Goal: Task Accomplishment & Management: Complete application form

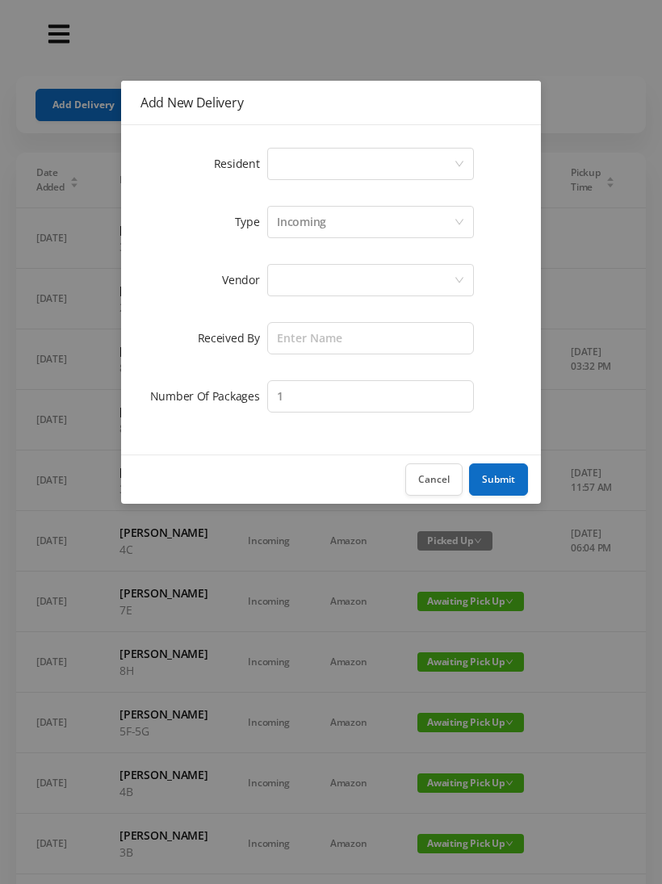
click at [354, 169] on div "Select a person" at bounding box center [365, 164] width 177 height 31
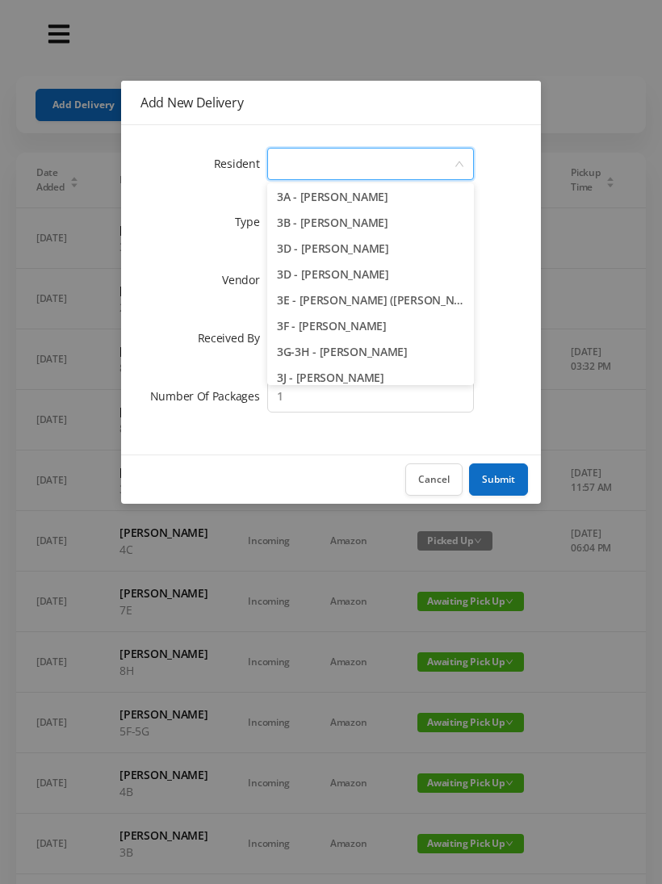
scroll to position [681, 0]
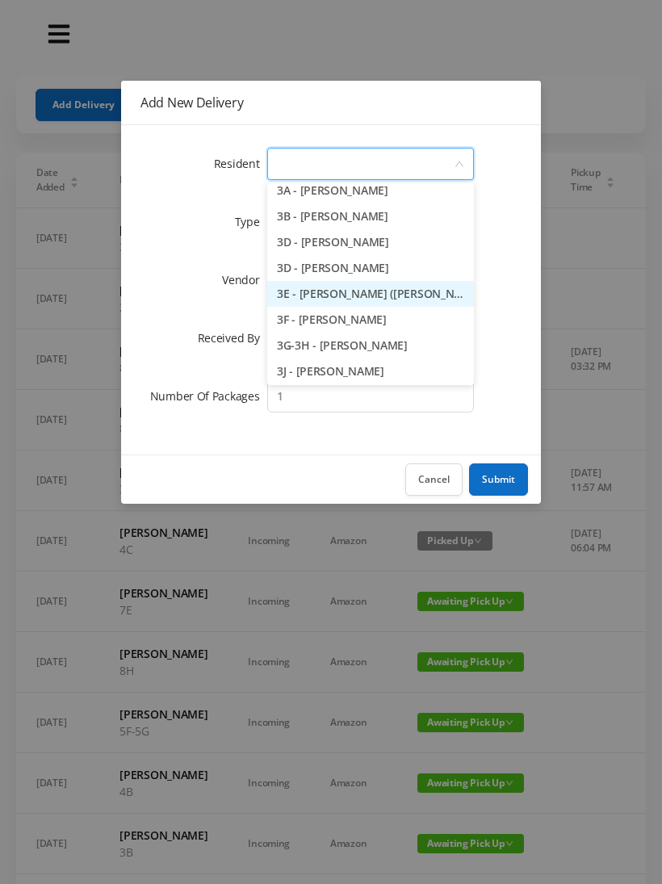
click at [426, 288] on li "3E - [PERSON_NAME] ([PERSON_NAME]) [PERSON_NAME]" at bounding box center [370, 294] width 207 height 26
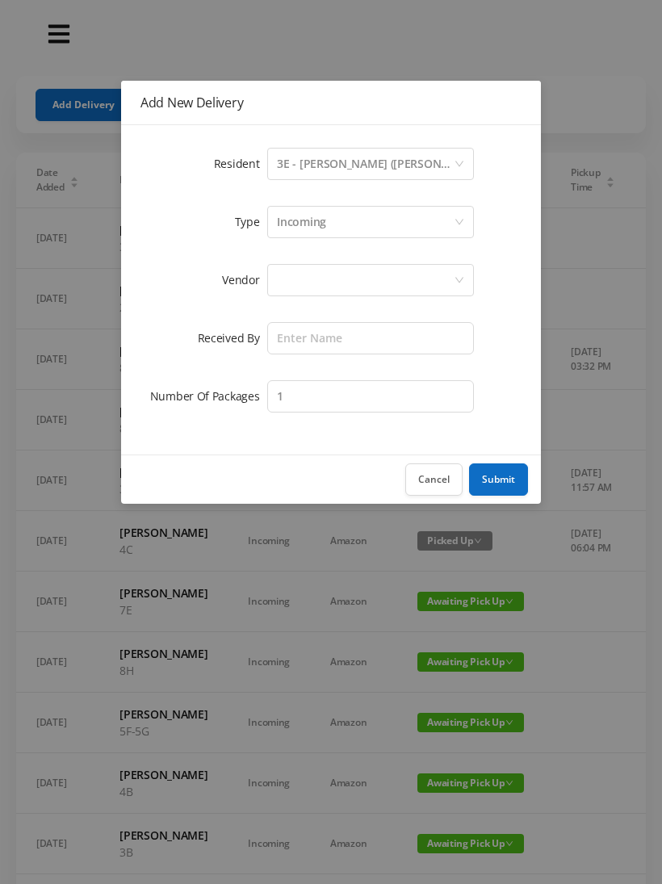
click at [356, 223] on div "Incoming" at bounding box center [365, 222] width 177 height 31
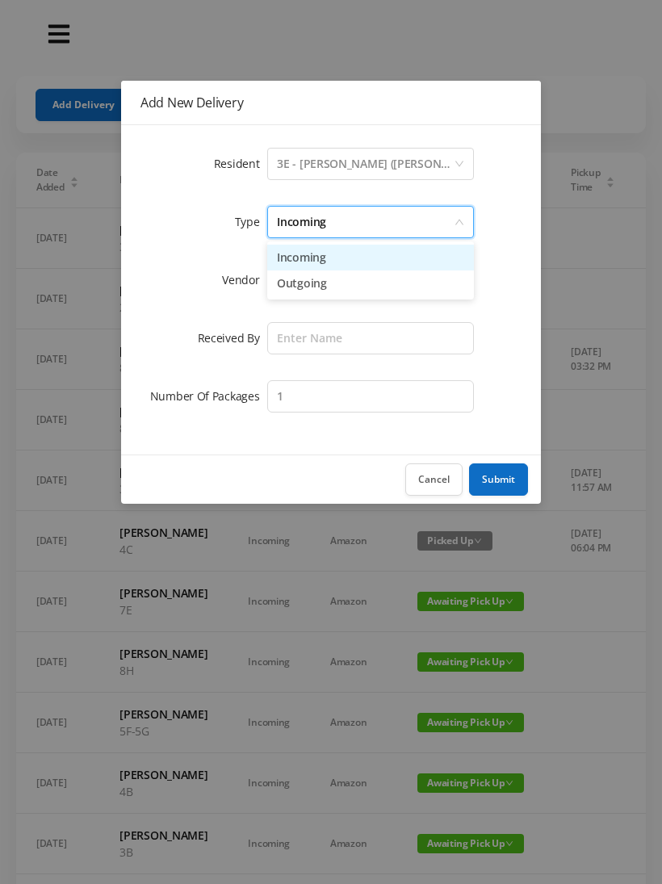
click at [366, 263] on li "Incoming" at bounding box center [370, 258] width 207 height 26
click at [342, 284] on div at bounding box center [365, 280] width 177 height 31
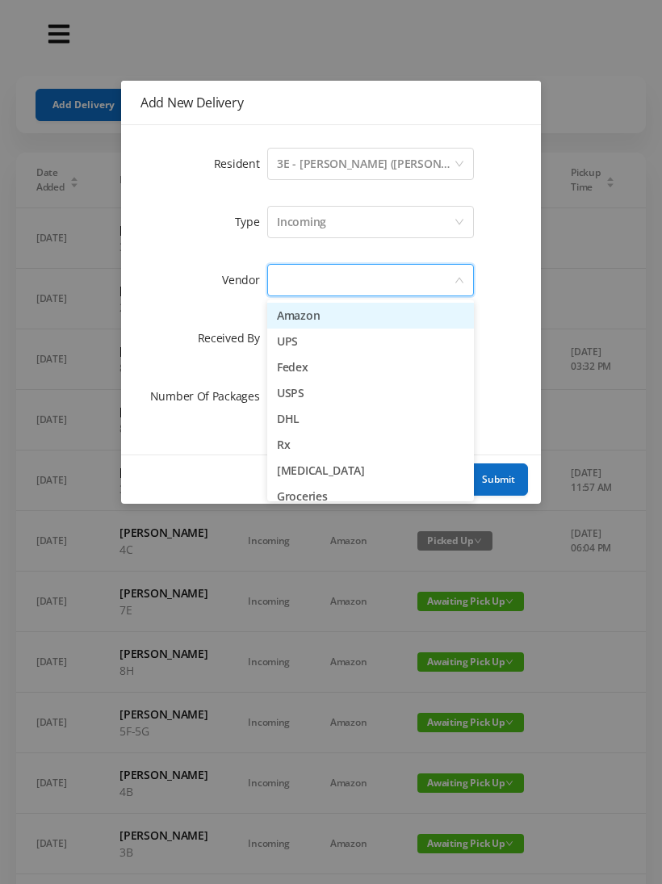
click at [362, 317] on li "Amazon" at bounding box center [370, 316] width 207 height 26
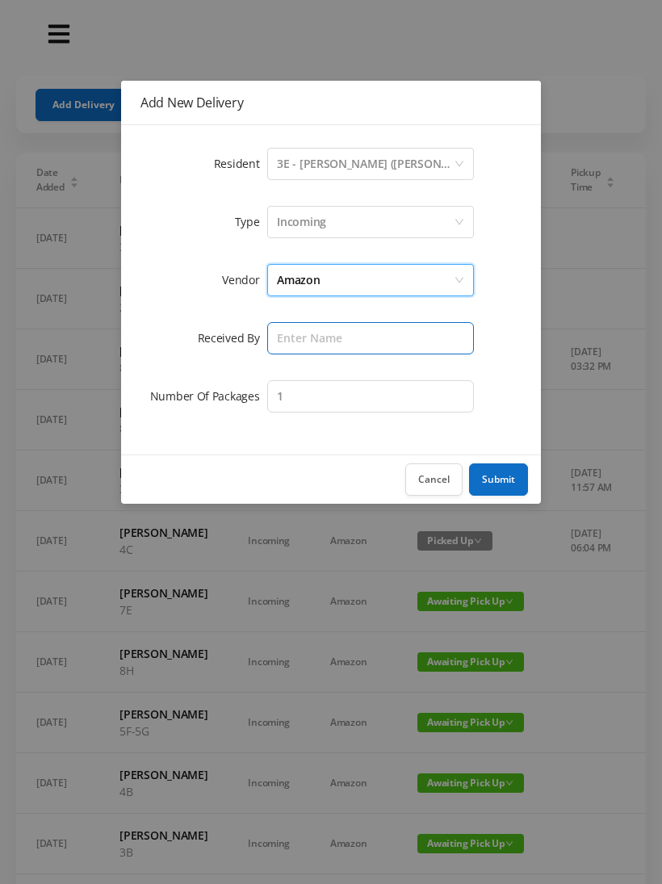
click at [317, 340] on input "text" at bounding box center [370, 338] width 207 height 32
type input "Melece"
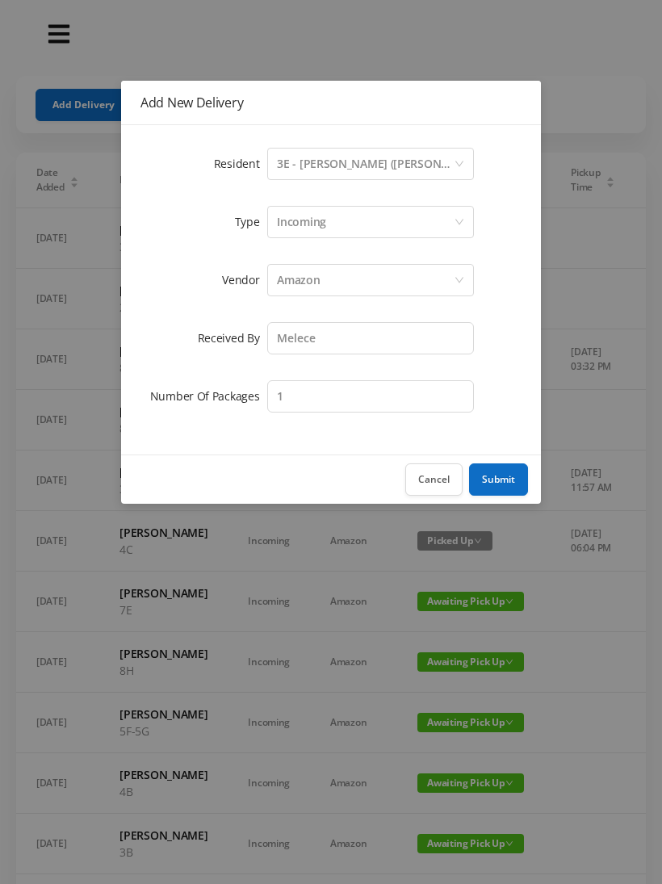
click at [506, 473] on button "Submit" at bounding box center [498, 480] width 59 height 32
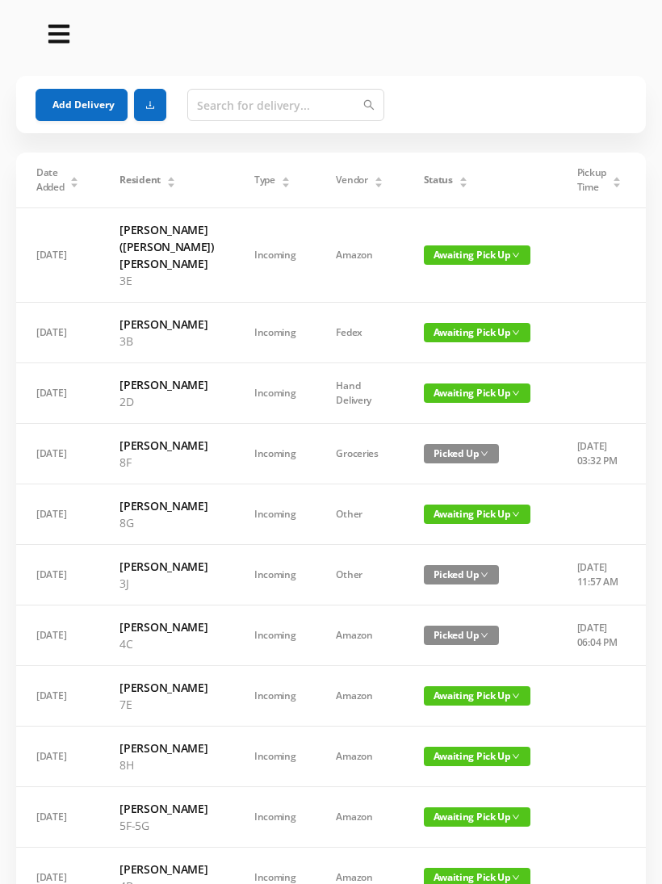
click at [103, 95] on button "Add Delivery" at bounding box center [82, 105] width 92 height 32
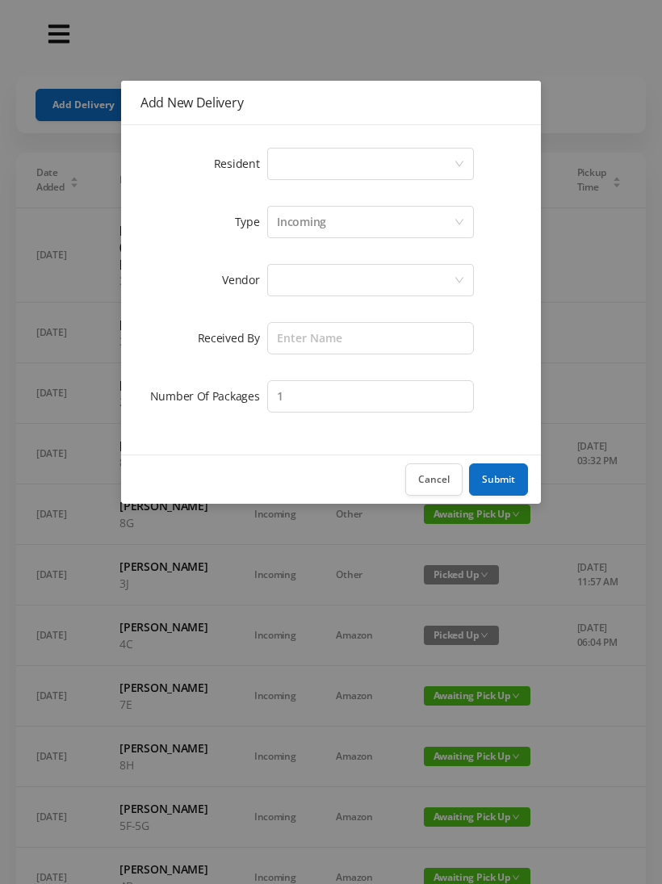
click at [337, 166] on div "Select a person" at bounding box center [365, 164] width 177 height 31
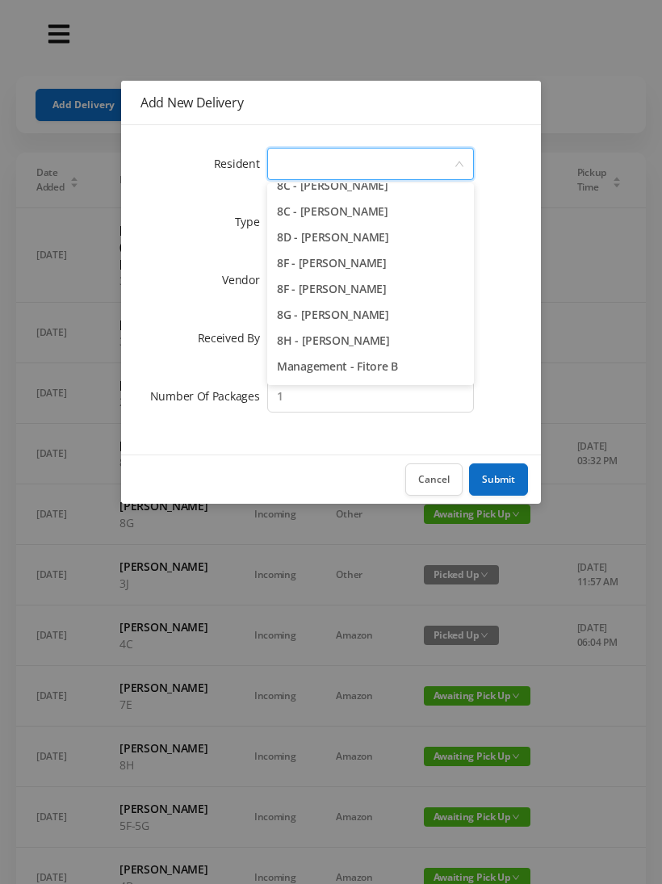
scroll to position [2230, 0]
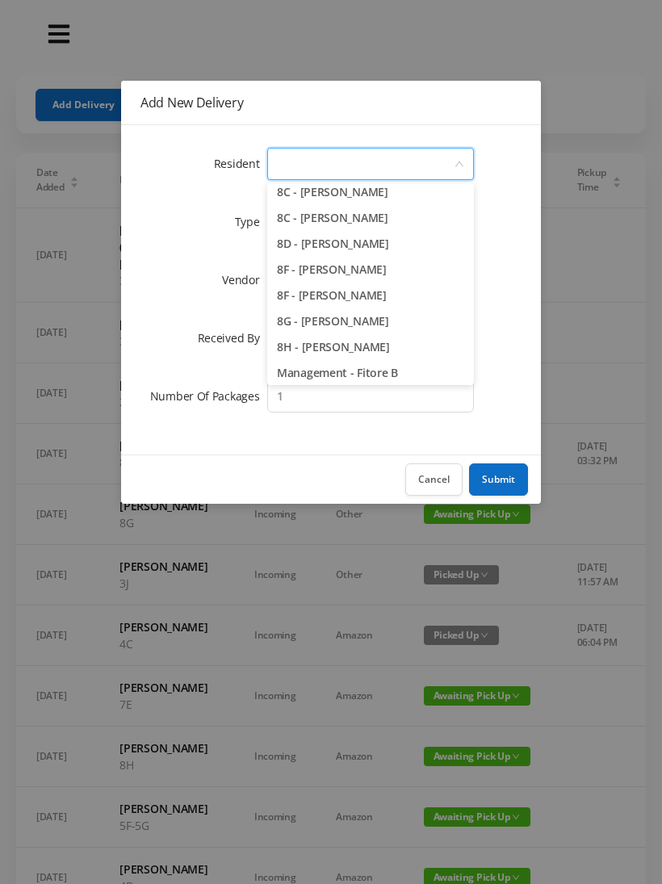
click at [406, 275] on li "8F - [PERSON_NAME]" at bounding box center [370, 270] width 207 height 26
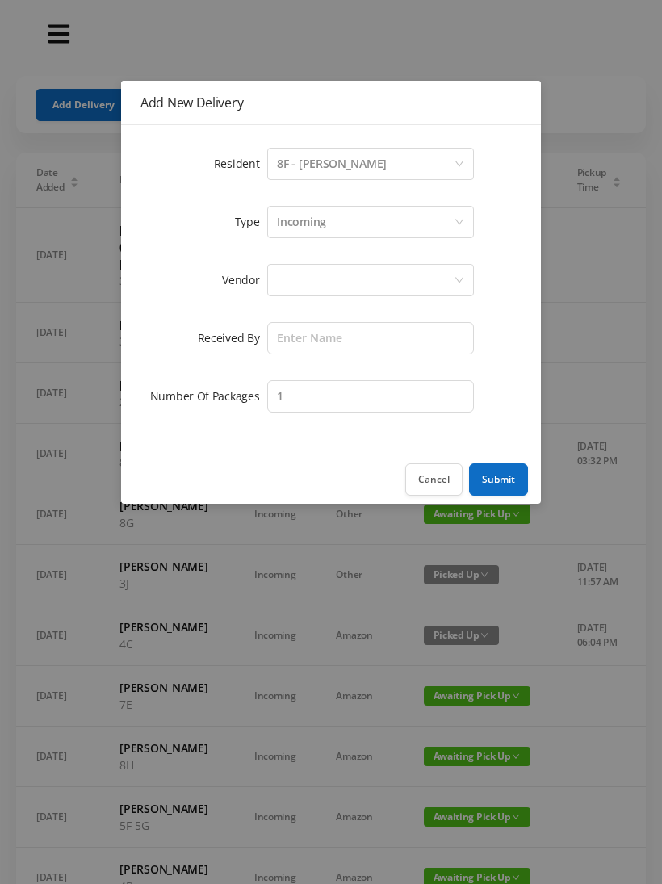
click at [351, 225] on div "Incoming" at bounding box center [365, 222] width 177 height 31
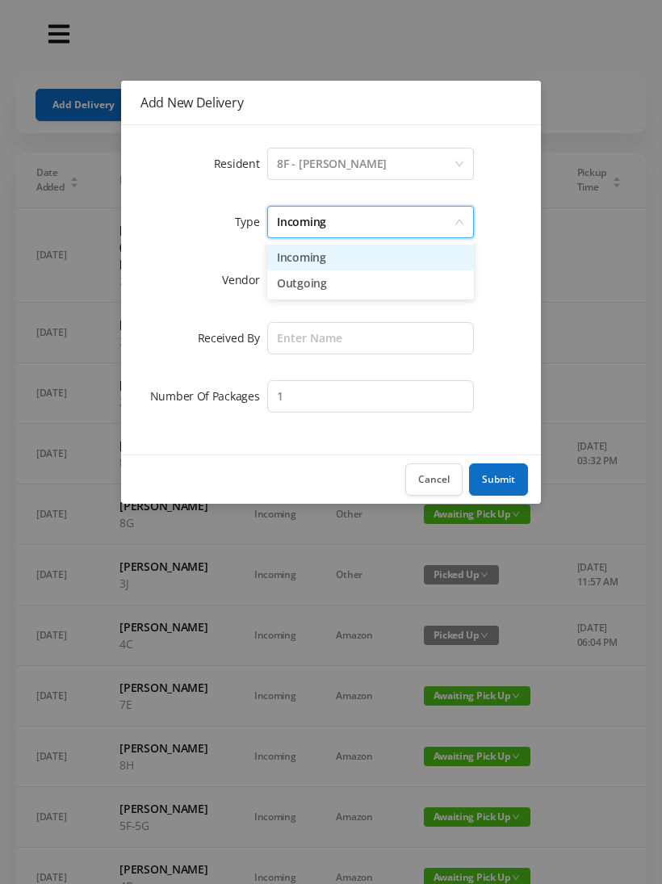
click at [325, 260] on li "Incoming" at bounding box center [370, 258] width 207 height 26
click at [321, 283] on div at bounding box center [365, 280] width 177 height 31
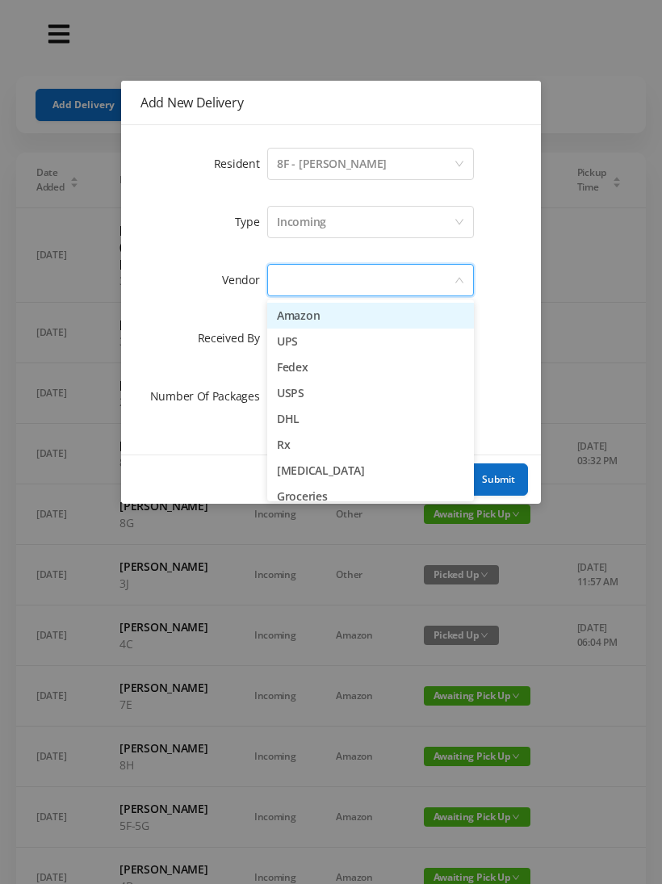
click at [326, 321] on li "Amazon" at bounding box center [370, 316] width 207 height 26
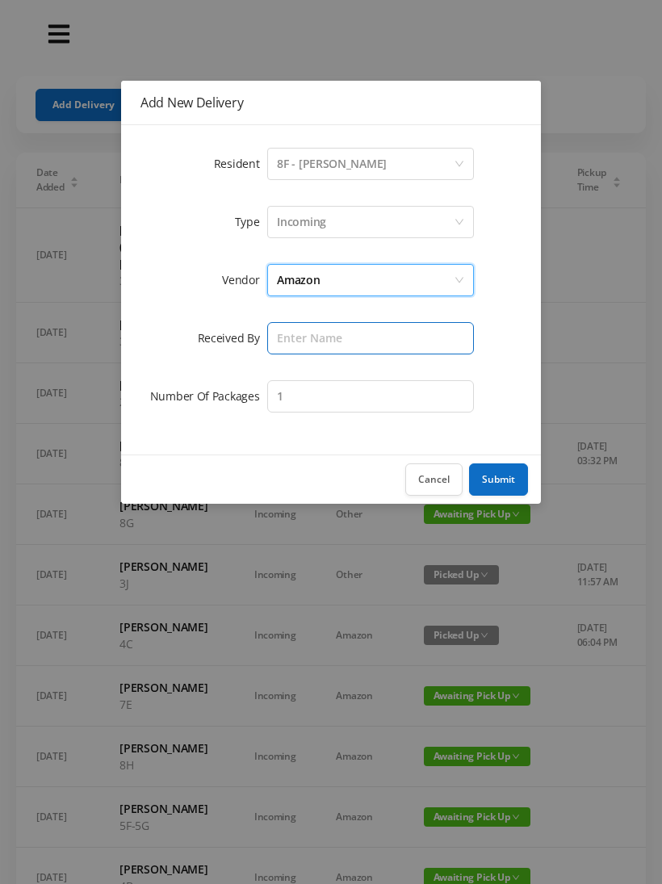
click at [279, 336] on input "text" at bounding box center [370, 338] width 207 height 32
type input "Melece"
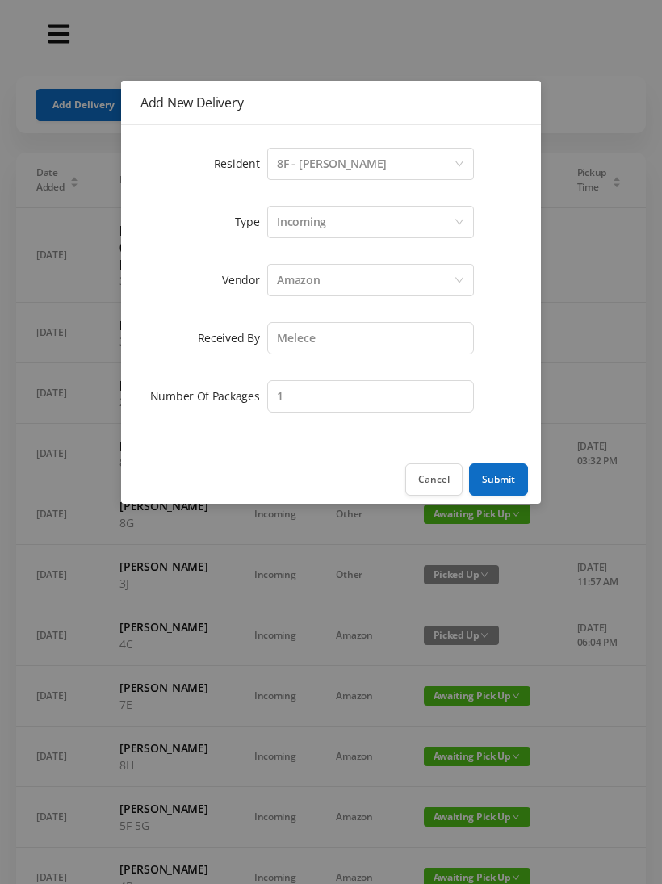
click at [499, 468] on button "Submit" at bounding box center [498, 480] width 59 height 32
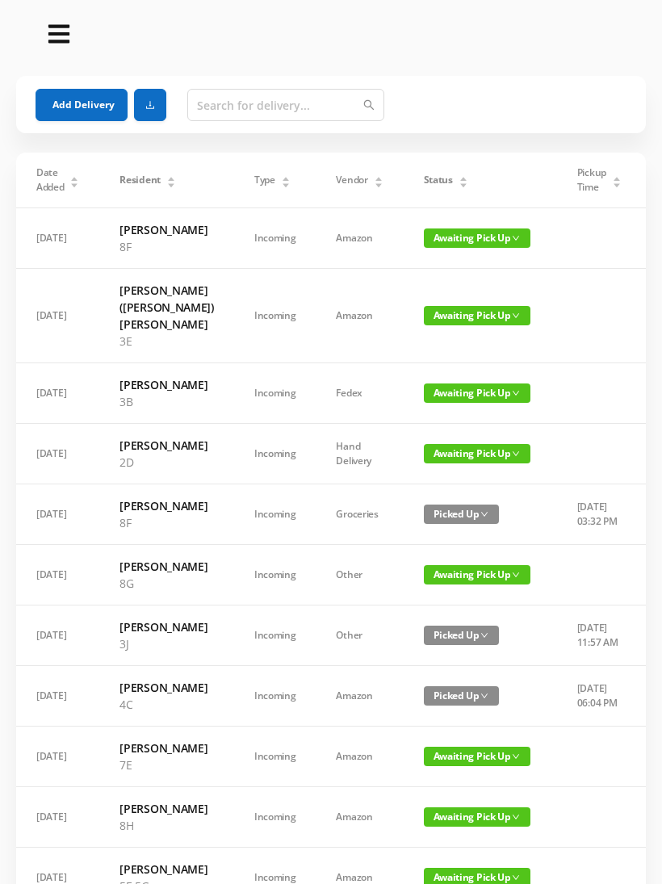
click at [86, 99] on button "Add Delivery" at bounding box center [82, 105] width 92 height 32
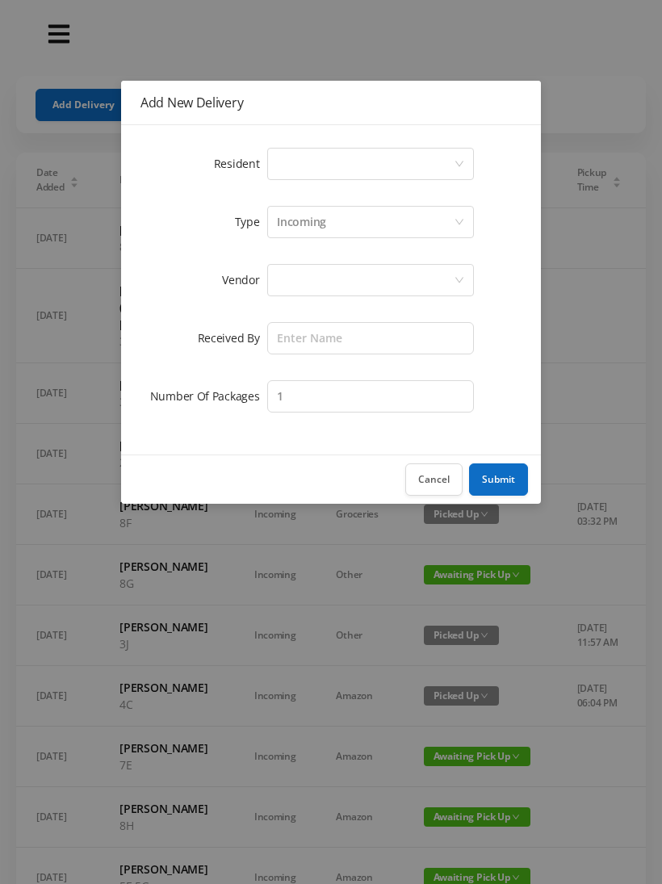
click at [351, 173] on div "Select a person" at bounding box center [365, 164] width 177 height 31
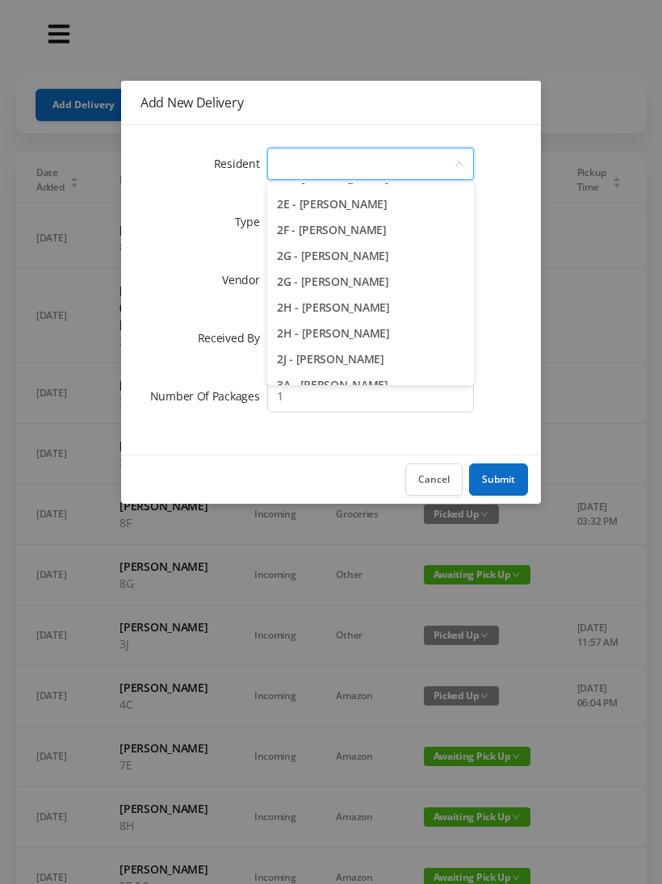
scroll to position [465, 0]
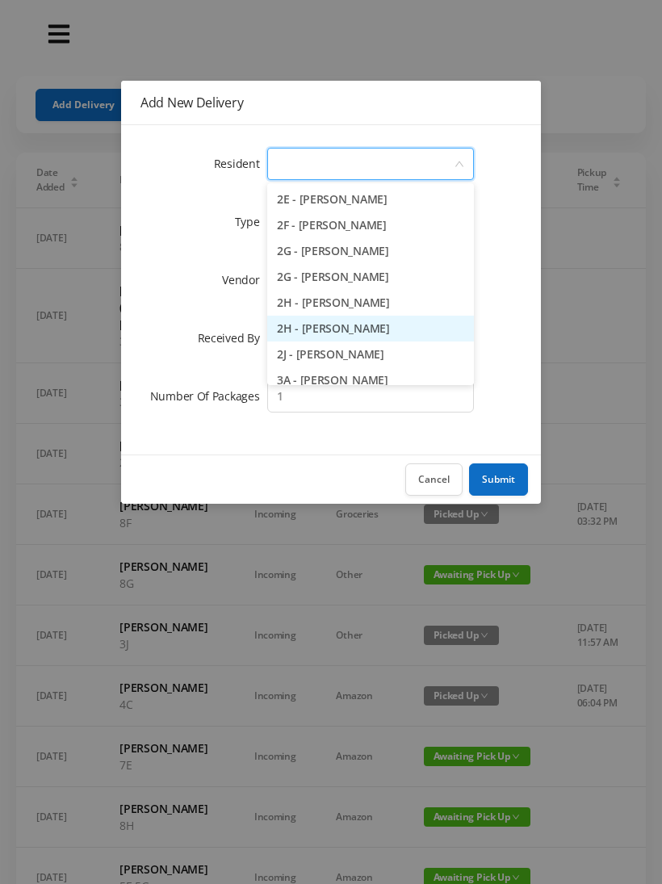
click at [378, 328] on li "2H - [PERSON_NAME]" at bounding box center [370, 329] width 207 height 26
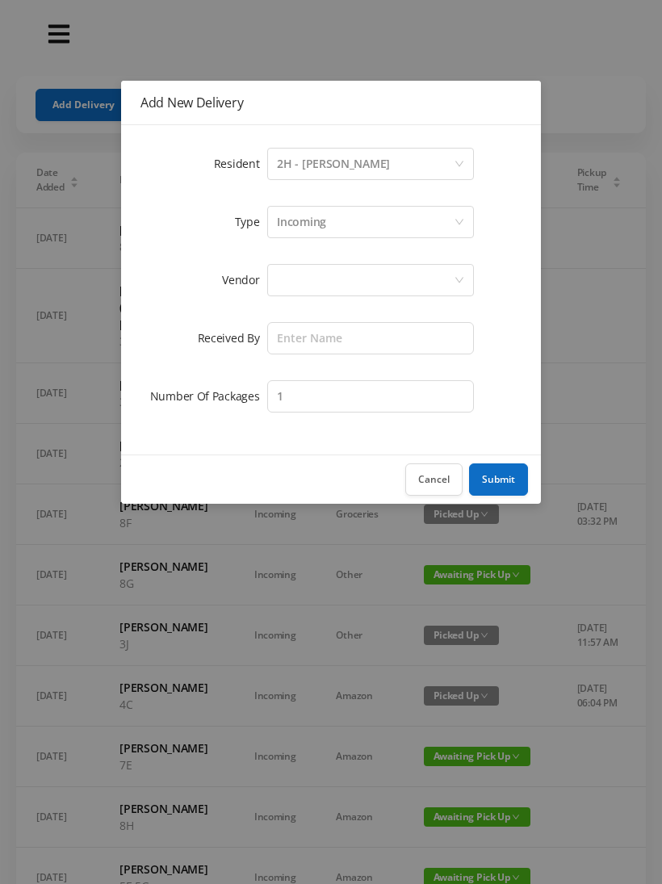
click at [326, 221] on div "Incoming" at bounding box center [365, 222] width 177 height 31
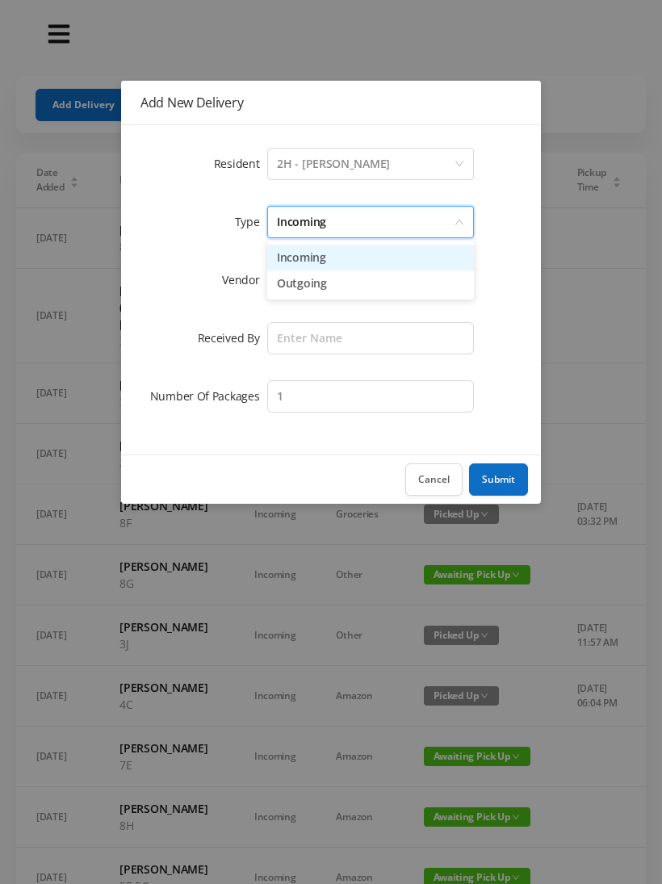
click at [314, 266] on li "Incoming" at bounding box center [370, 258] width 207 height 26
click at [307, 281] on div at bounding box center [365, 280] width 177 height 31
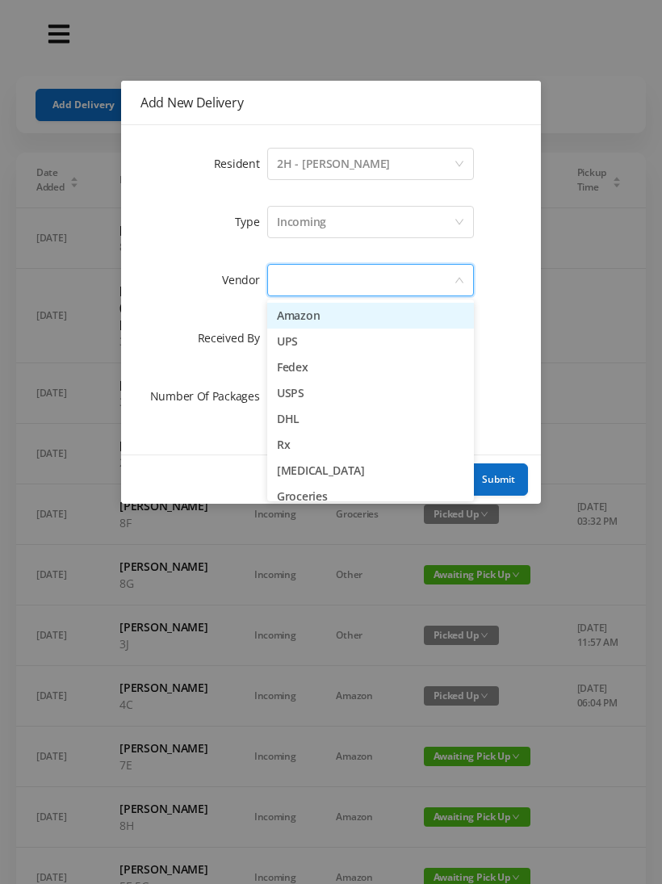
click at [316, 317] on li "Amazon" at bounding box center [370, 316] width 207 height 26
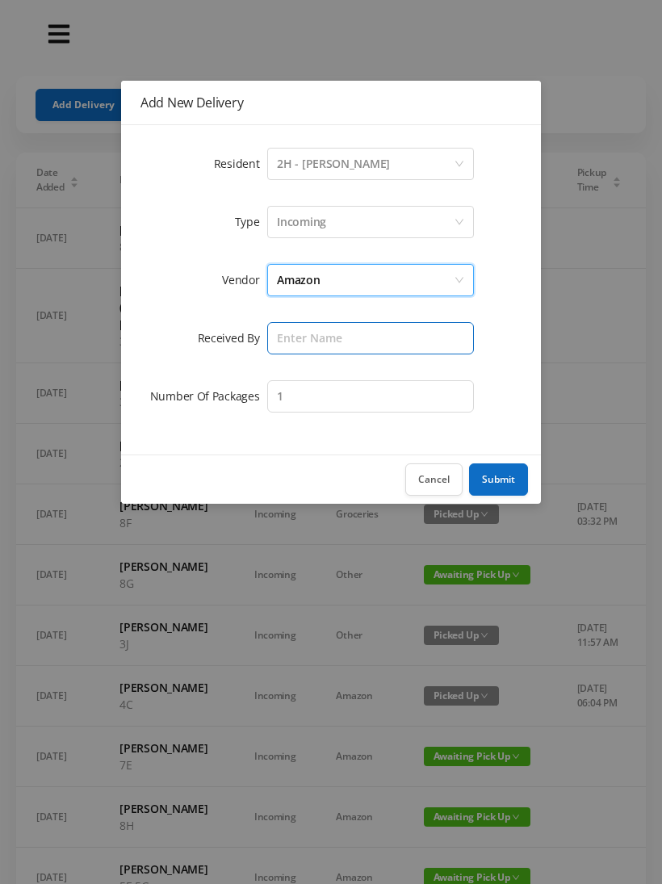
click at [314, 339] on input "text" at bounding box center [370, 338] width 207 height 32
type input "Melece"
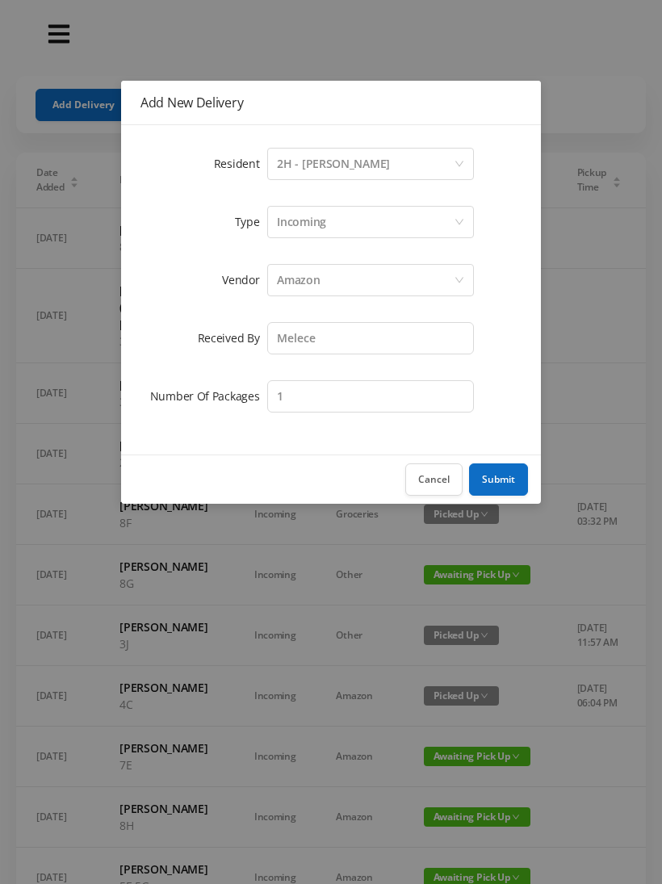
click at [506, 480] on button "Submit" at bounding box center [498, 480] width 59 height 32
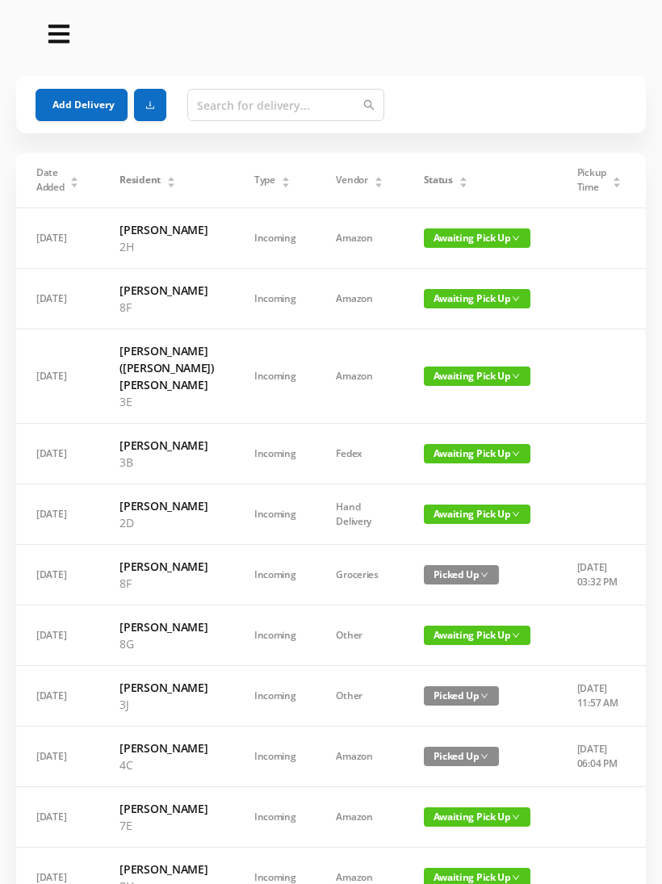
click at [94, 107] on button "Add Delivery" at bounding box center [82, 105] width 92 height 32
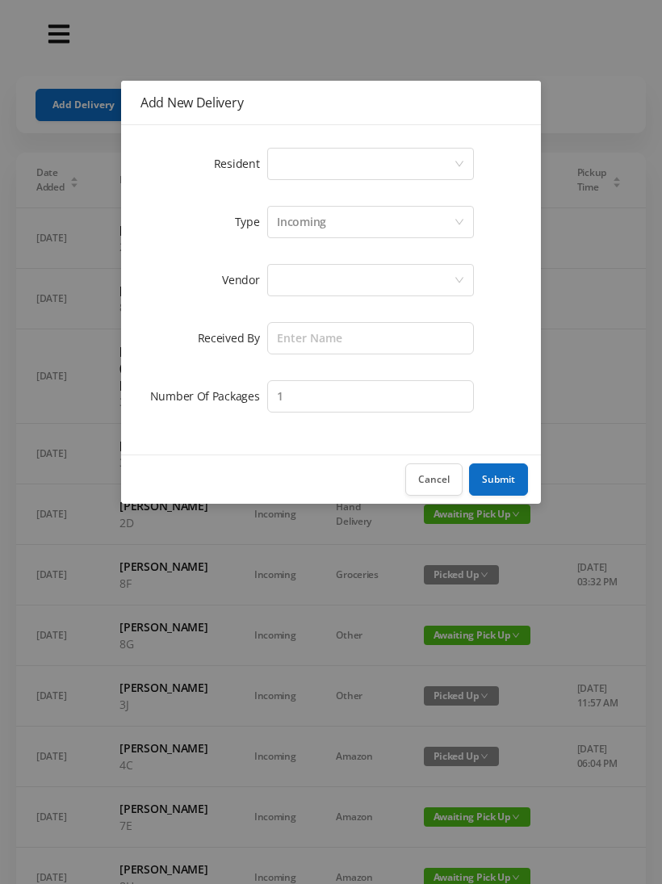
click at [343, 164] on div "Select a person" at bounding box center [365, 164] width 177 height 31
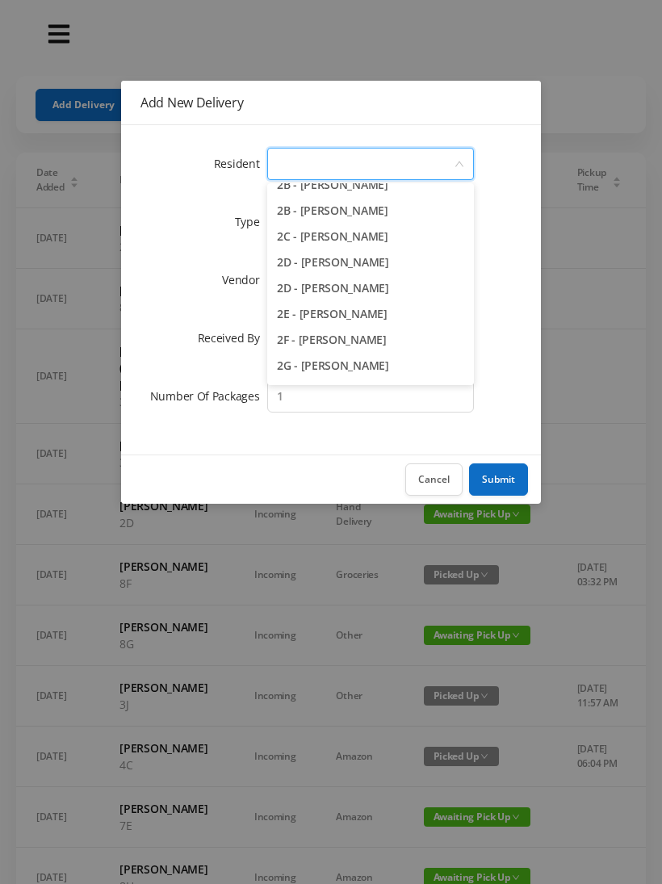
scroll to position [361, 0]
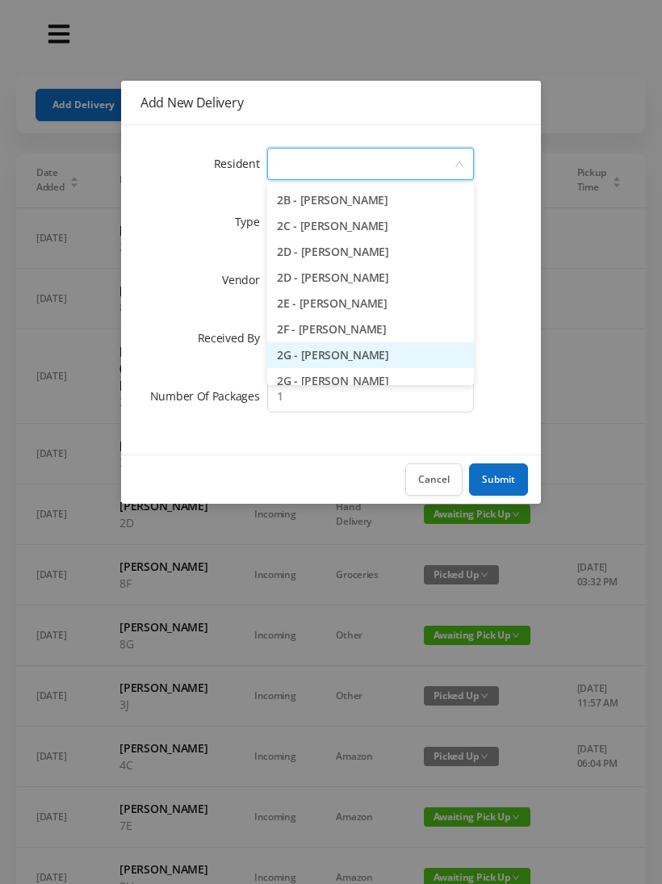
click at [393, 356] on li "2G - [PERSON_NAME]" at bounding box center [370, 355] width 207 height 26
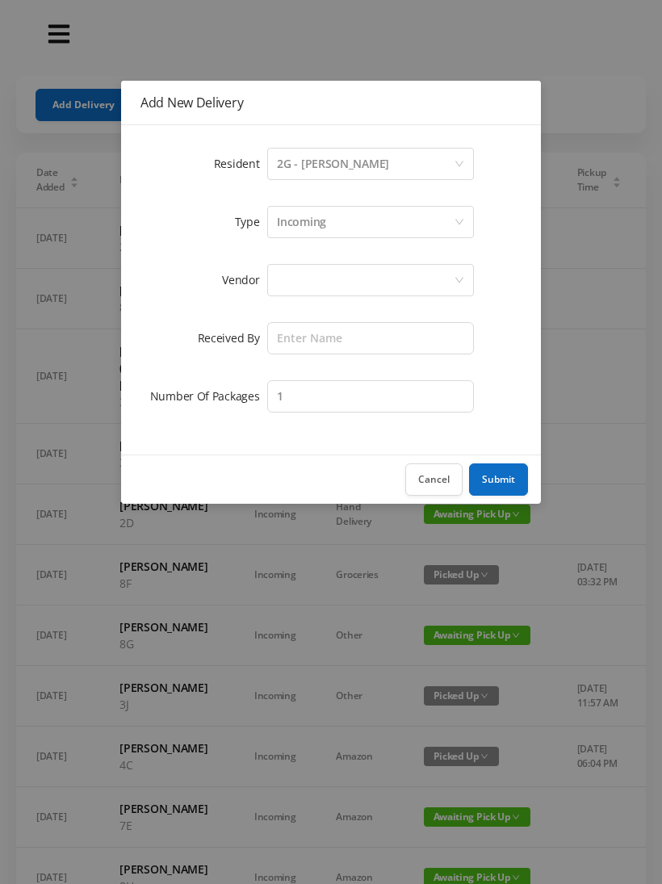
click at [336, 223] on div "Incoming" at bounding box center [365, 222] width 177 height 31
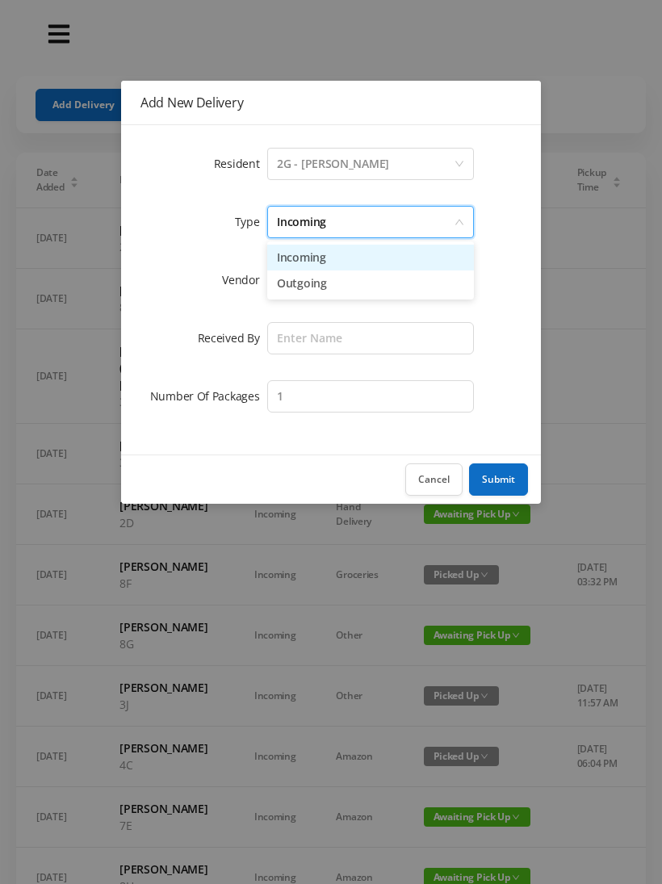
click at [318, 262] on li "Incoming" at bounding box center [370, 258] width 207 height 26
click at [317, 283] on div at bounding box center [365, 280] width 177 height 31
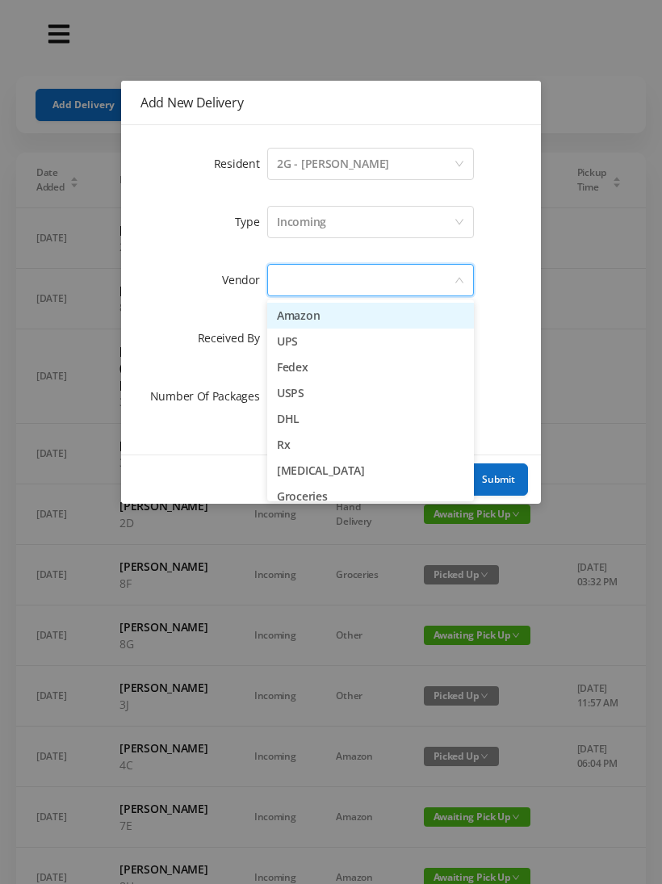
click at [315, 317] on li "Amazon" at bounding box center [370, 316] width 207 height 26
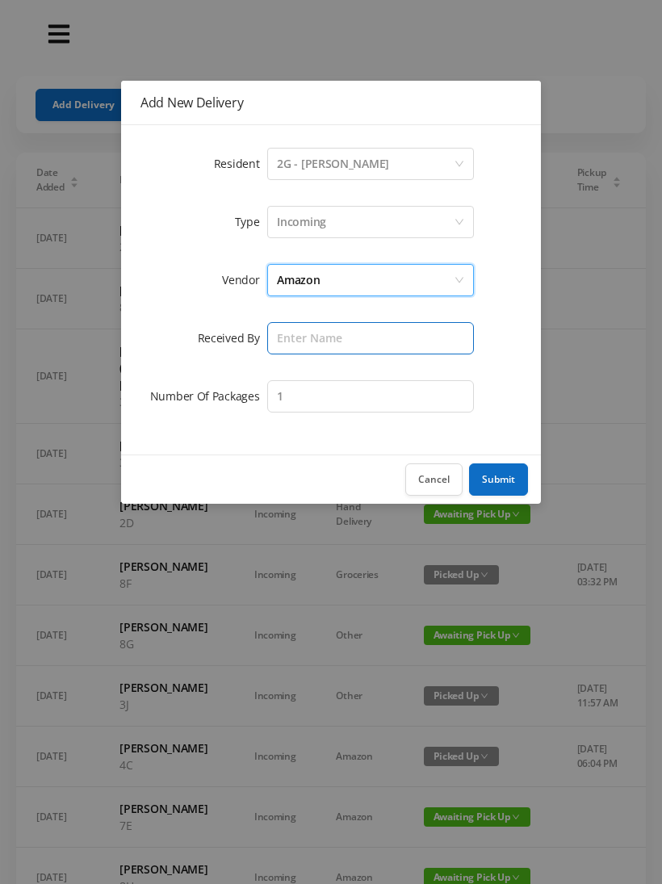
click at [307, 338] on input "text" at bounding box center [370, 338] width 207 height 32
type input "Melece"
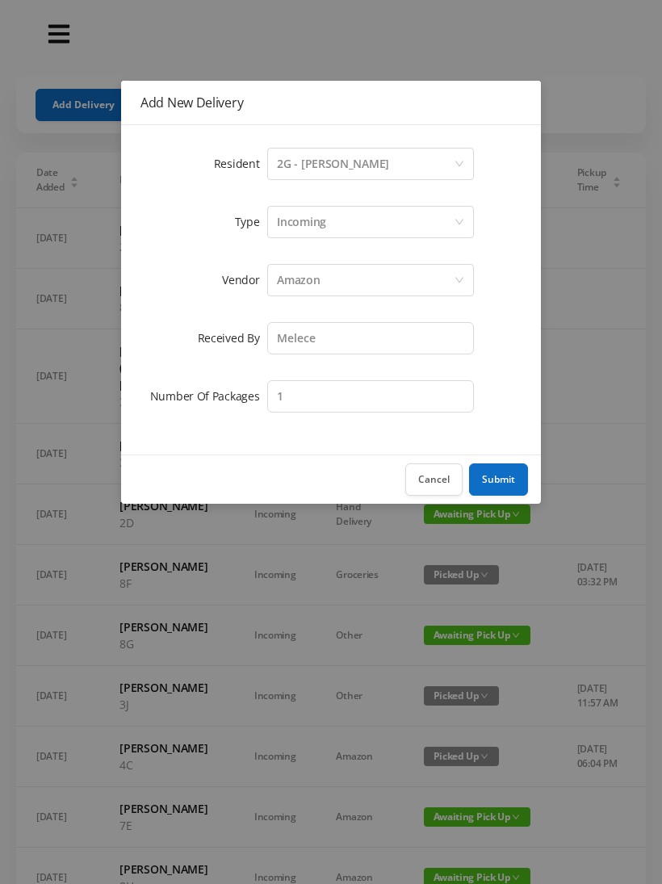
click at [492, 490] on button "Submit" at bounding box center [498, 480] width 59 height 32
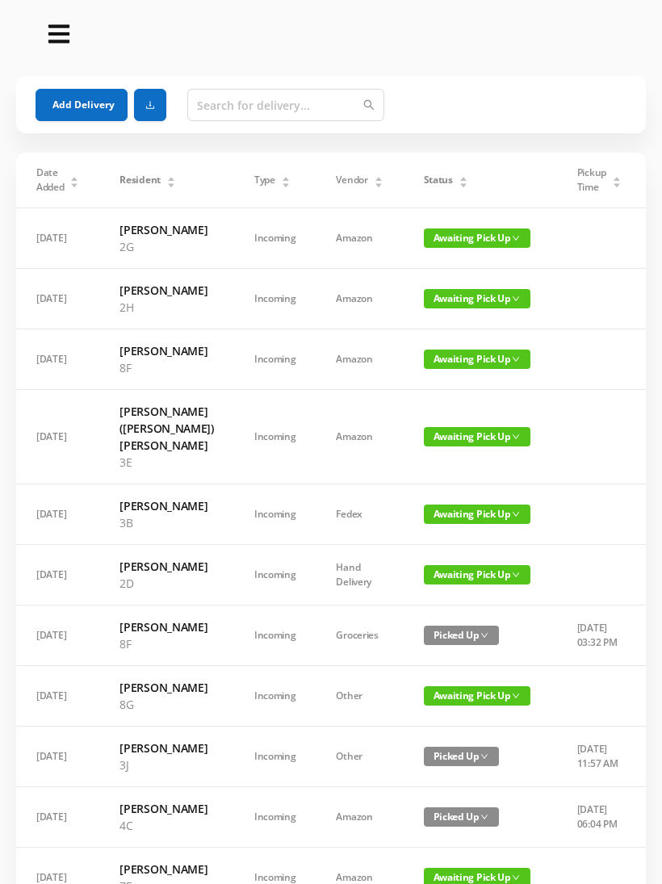
click at [100, 99] on button "Add Delivery" at bounding box center [82, 105] width 92 height 32
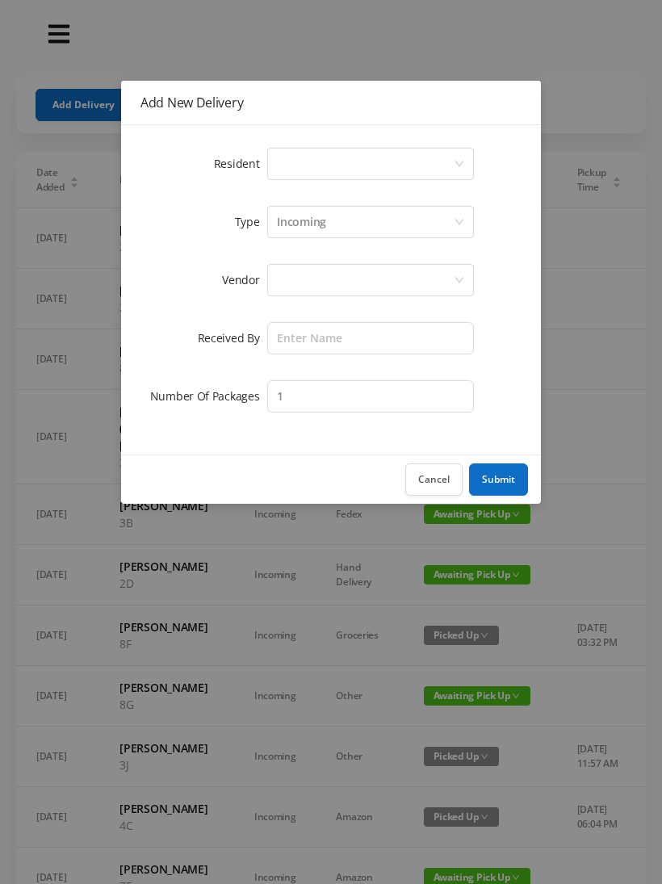
click at [334, 156] on div "Select a person" at bounding box center [365, 164] width 177 height 31
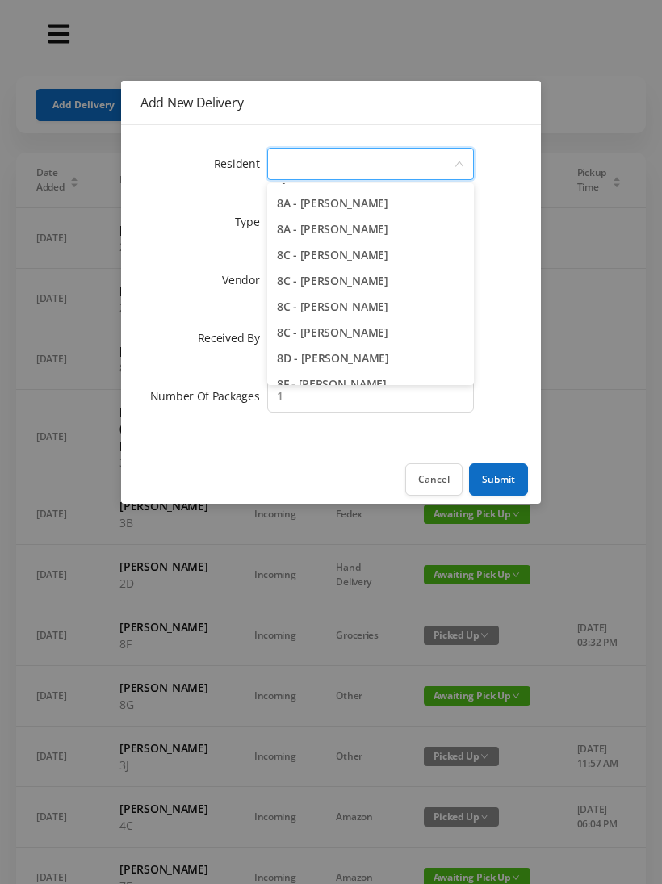
scroll to position [2113, 0]
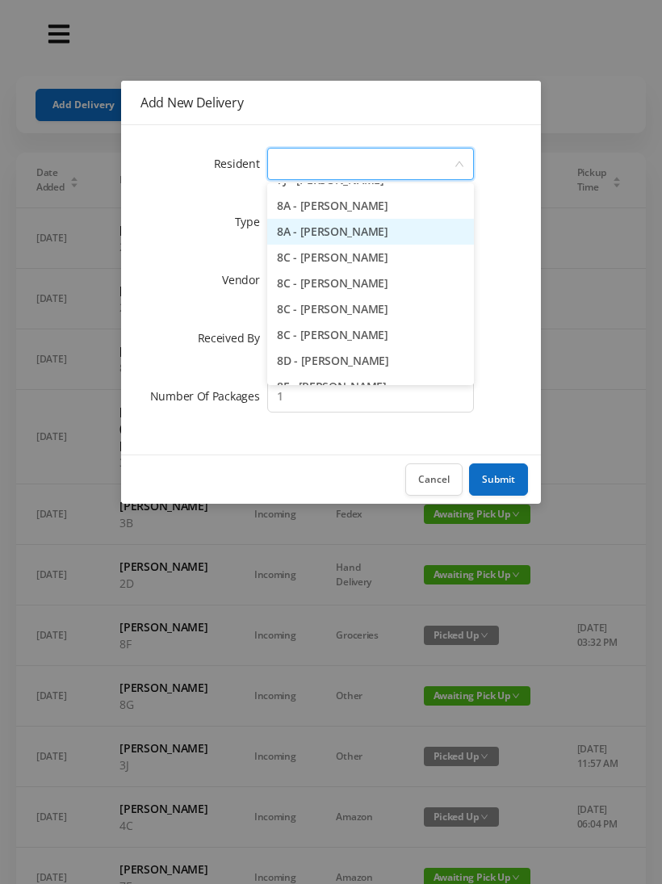
click at [401, 227] on li "8A - [PERSON_NAME]" at bounding box center [370, 232] width 207 height 26
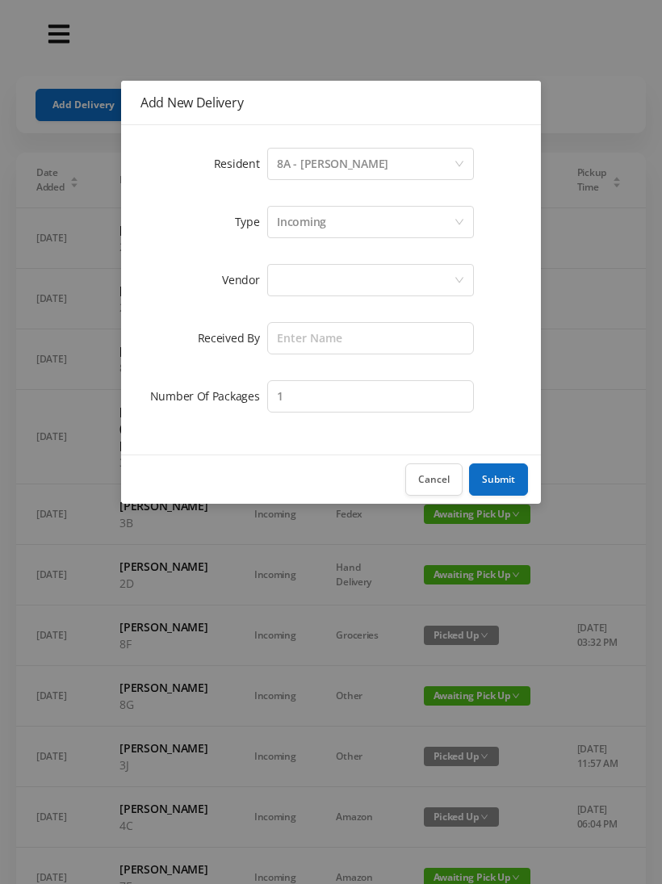
click at [350, 221] on div "Incoming" at bounding box center [365, 222] width 177 height 31
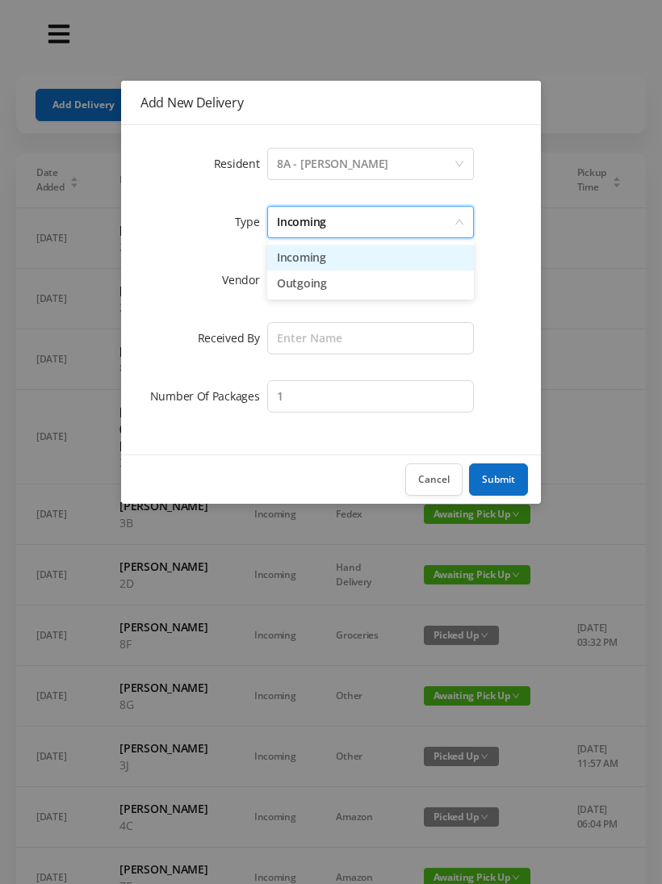
click at [334, 261] on li "Incoming" at bounding box center [370, 258] width 207 height 26
click at [313, 281] on div at bounding box center [365, 280] width 177 height 31
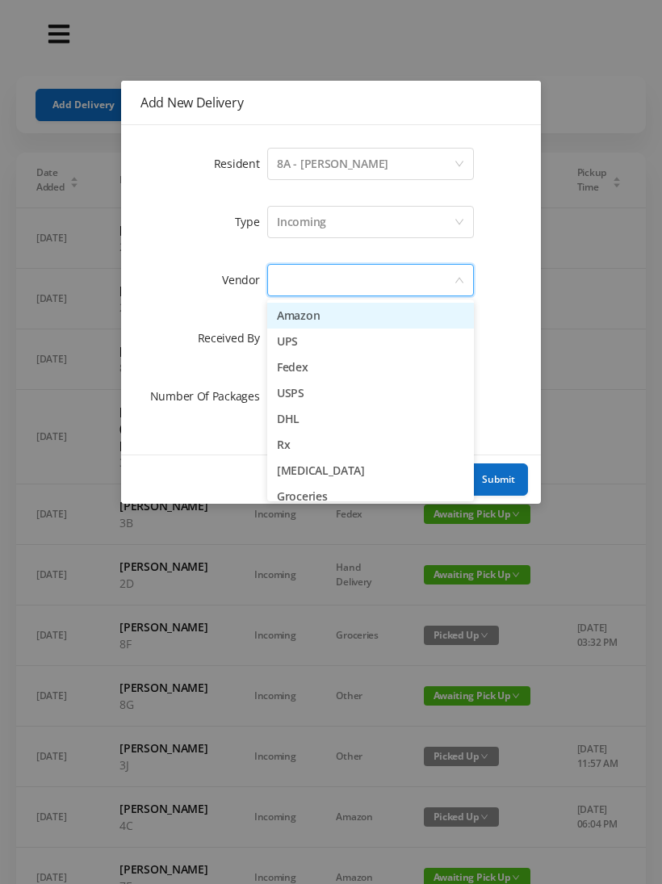
click at [319, 314] on li "Amazon" at bounding box center [370, 316] width 207 height 26
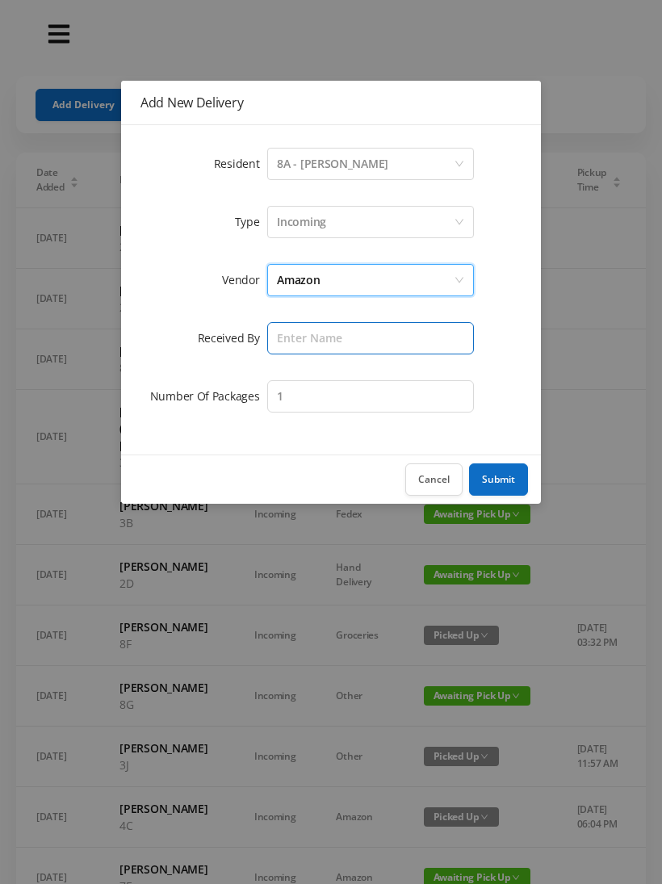
click at [313, 334] on input "text" at bounding box center [370, 338] width 207 height 32
type input "Melece"
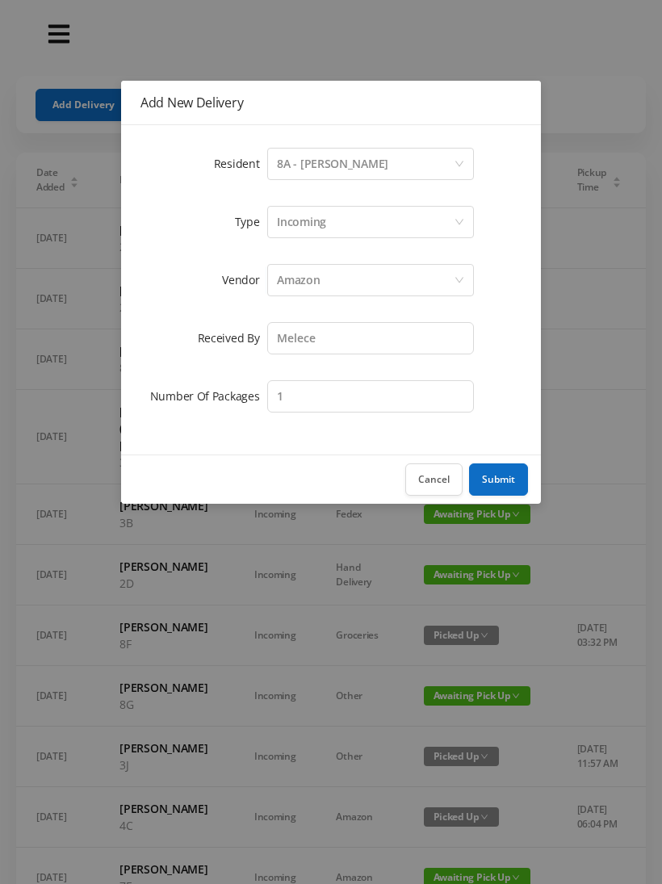
click at [509, 479] on button "Submit" at bounding box center [498, 480] width 59 height 32
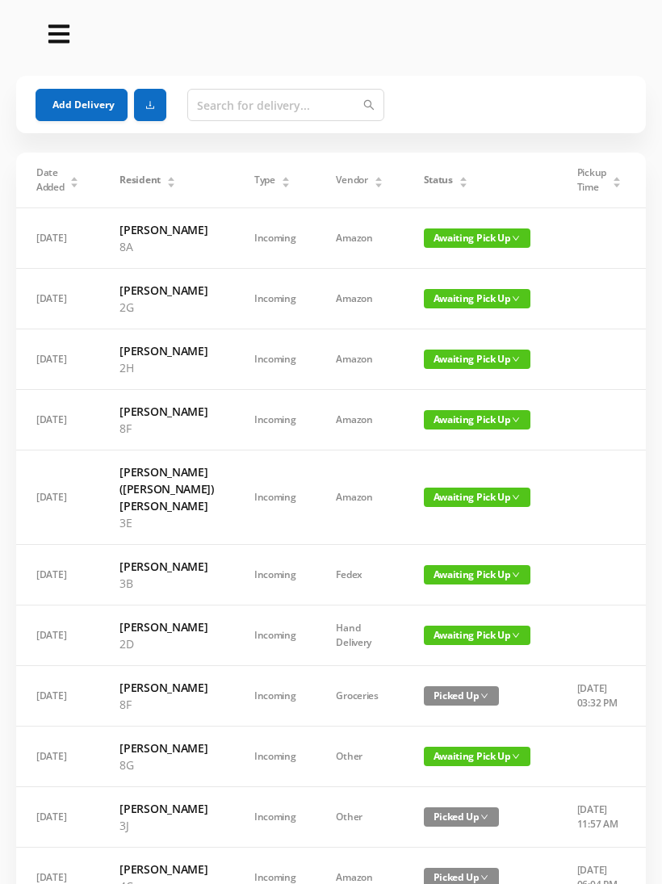
click at [95, 105] on button "Add Delivery" at bounding box center [82, 105] width 92 height 32
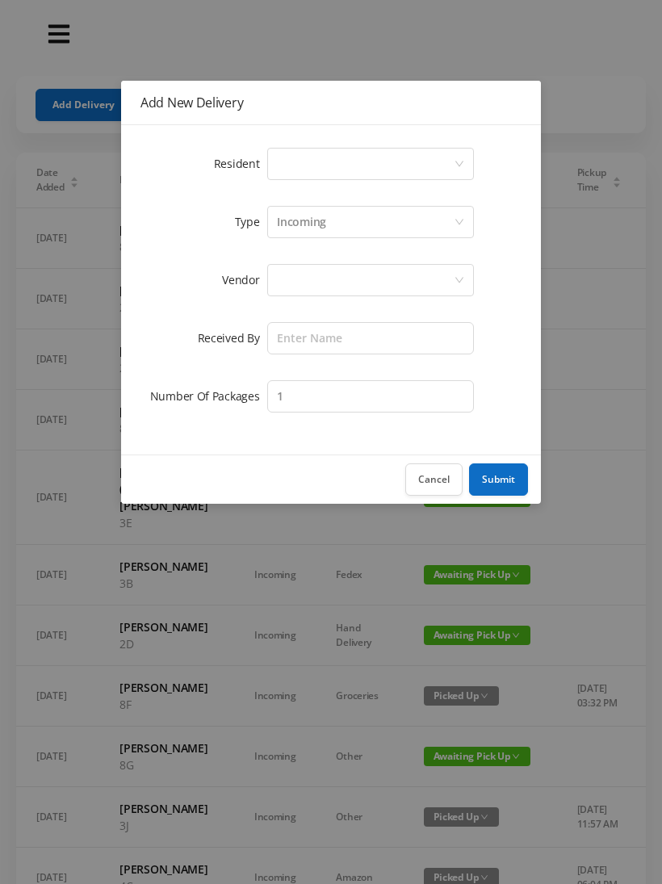
click at [346, 162] on div "Select a person" at bounding box center [365, 164] width 177 height 31
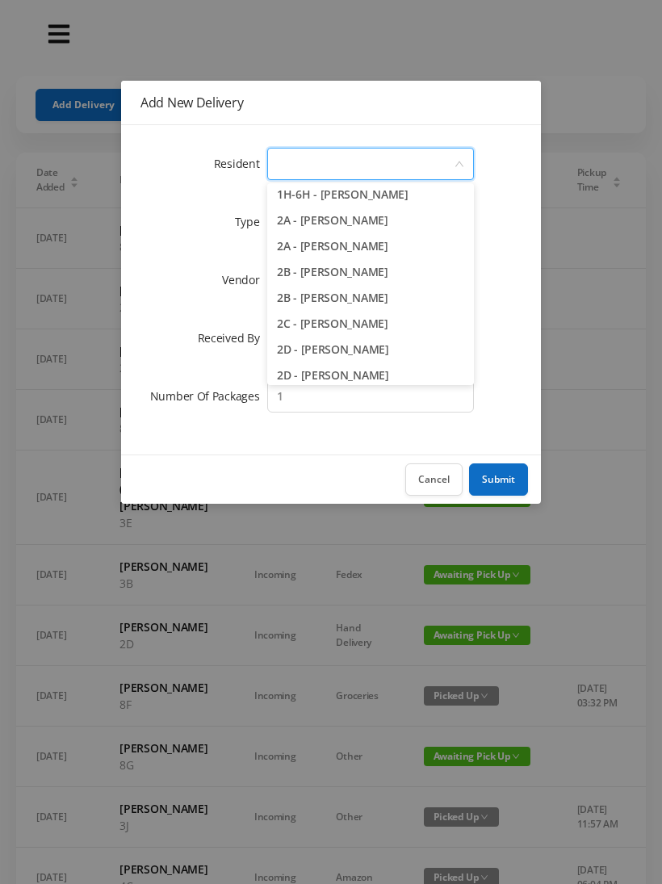
scroll to position [264, 0]
click at [401, 328] on li "2C - [PERSON_NAME]" at bounding box center [370, 323] width 207 height 26
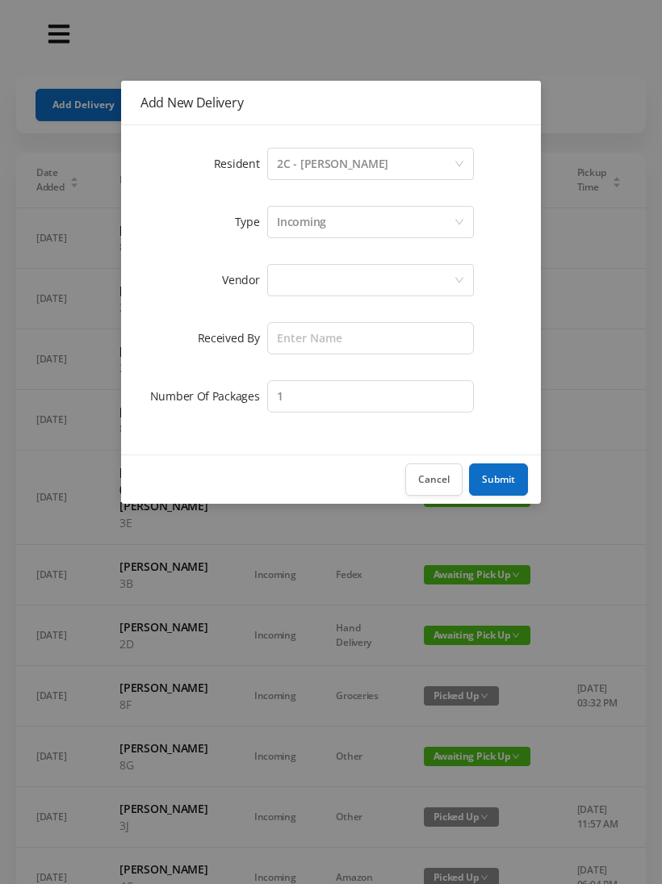
click at [350, 225] on div "Incoming" at bounding box center [365, 222] width 177 height 31
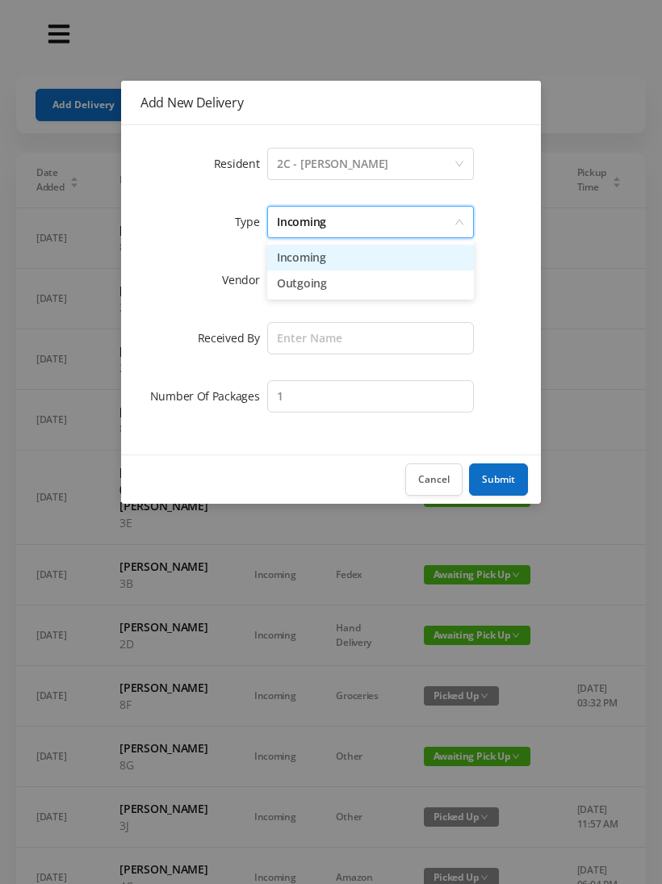
click at [328, 263] on li "Incoming" at bounding box center [370, 258] width 207 height 26
click at [313, 284] on div at bounding box center [365, 280] width 177 height 31
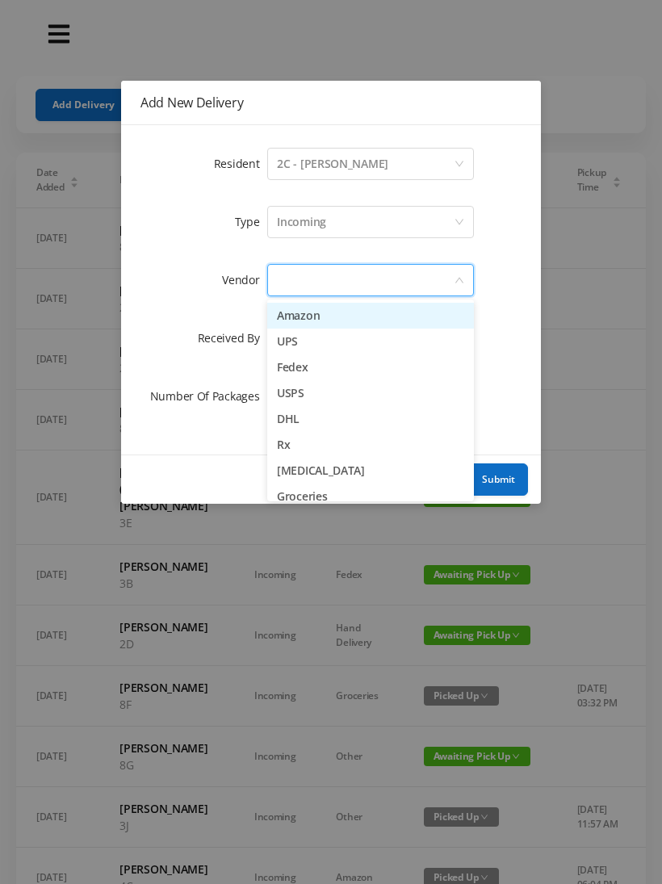
click at [320, 321] on li "Amazon" at bounding box center [370, 316] width 207 height 26
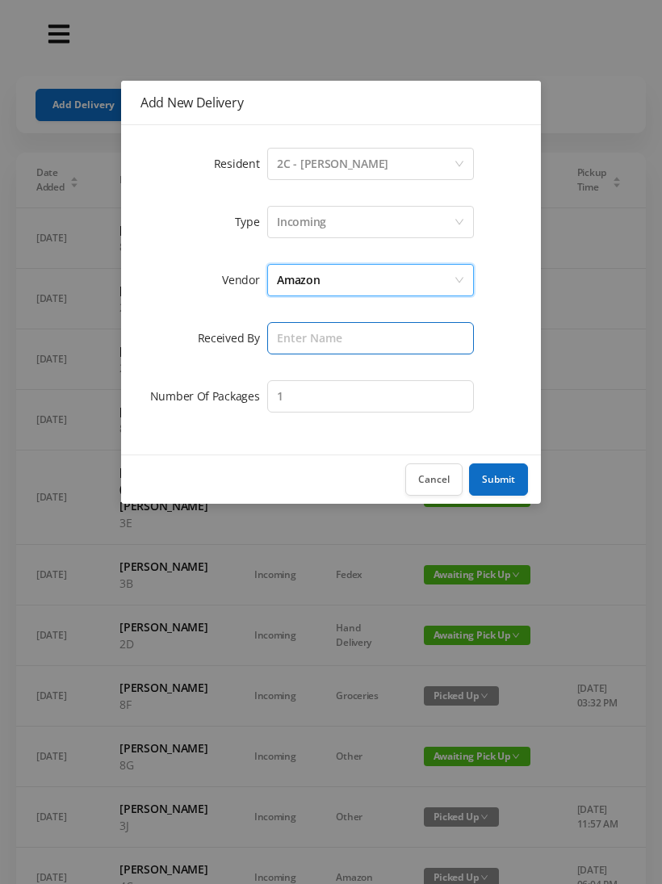
click at [309, 344] on input "text" at bounding box center [370, 338] width 207 height 32
type input "Melece"
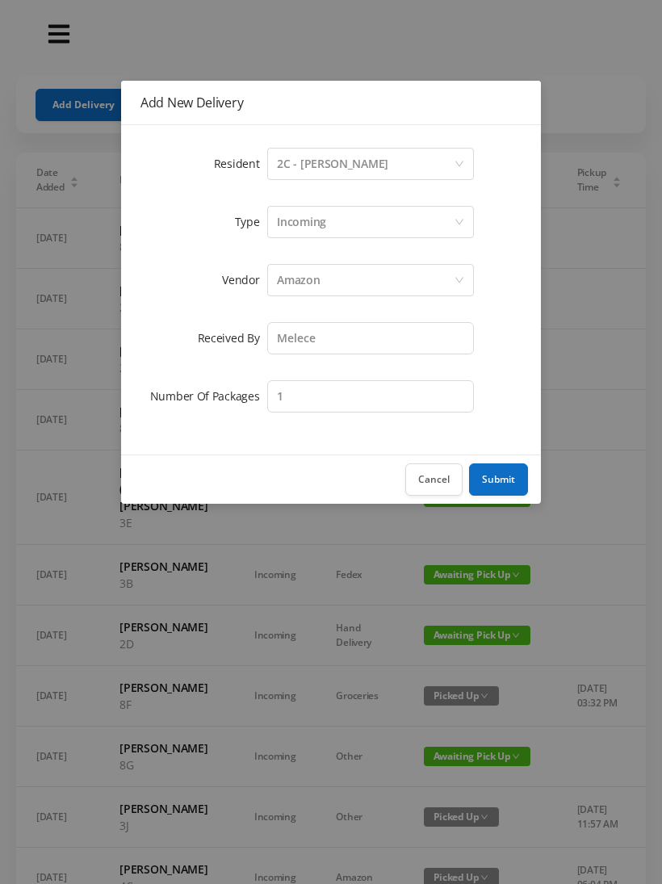
click at [503, 481] on button "Submit" at bounding box center [498, 480] width 59 height 32
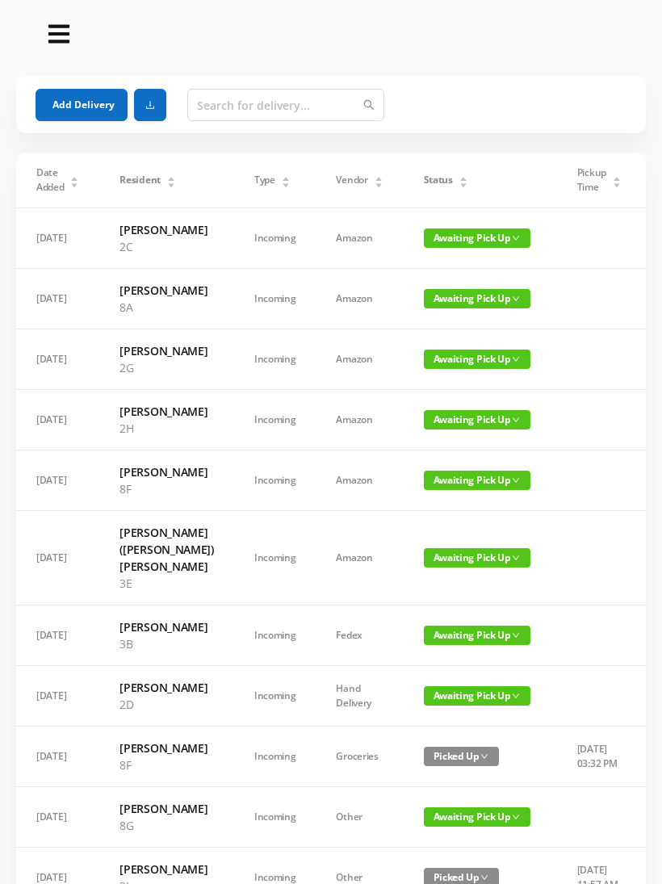
click at [87, 101] on button "Add Delivery" at bounding box center [82, 105] width 92 height 32
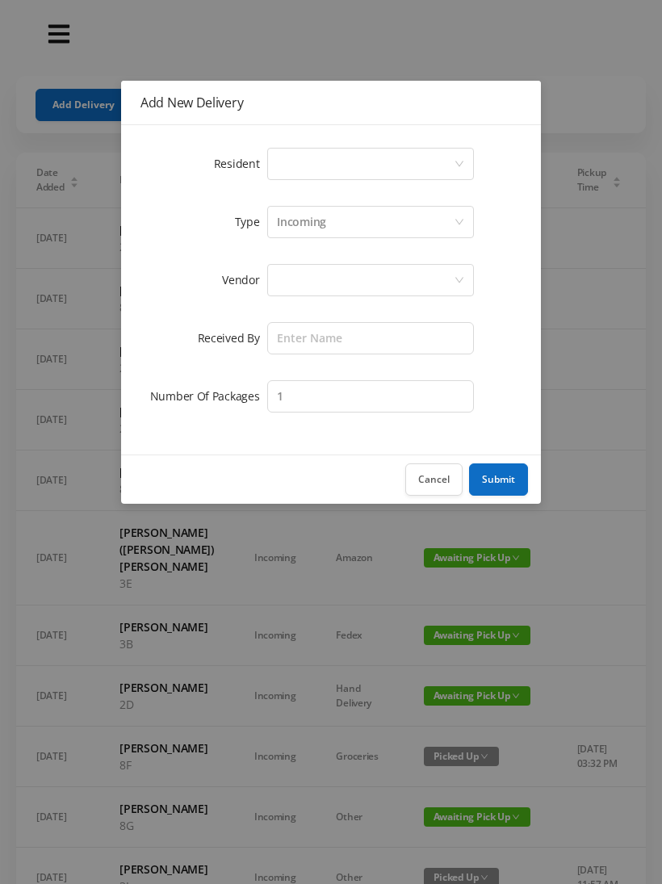
click at [347, 163] on div "Select a person" at bounding box center [365, 164] width 177 height 31
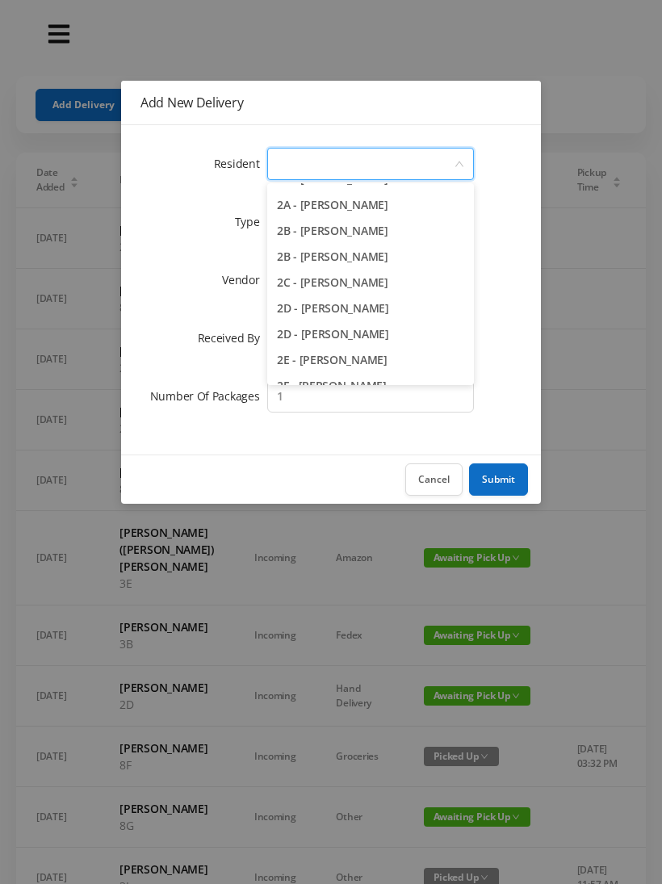
scroll to position [308, 0]
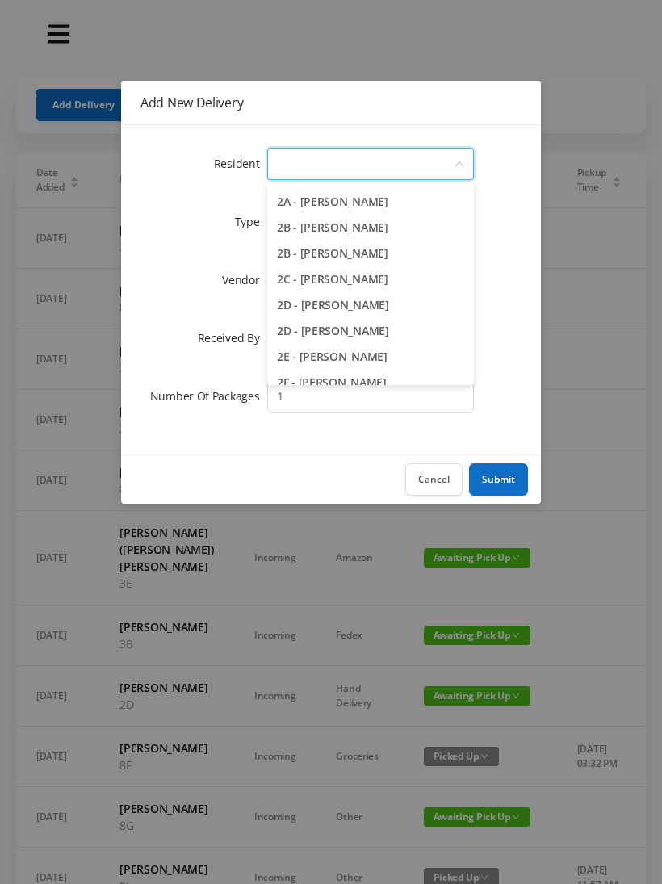
click at [409, 309] on li "2D - [PERSON_NAME]" at bounding box center [370, 305] width 207 height 26
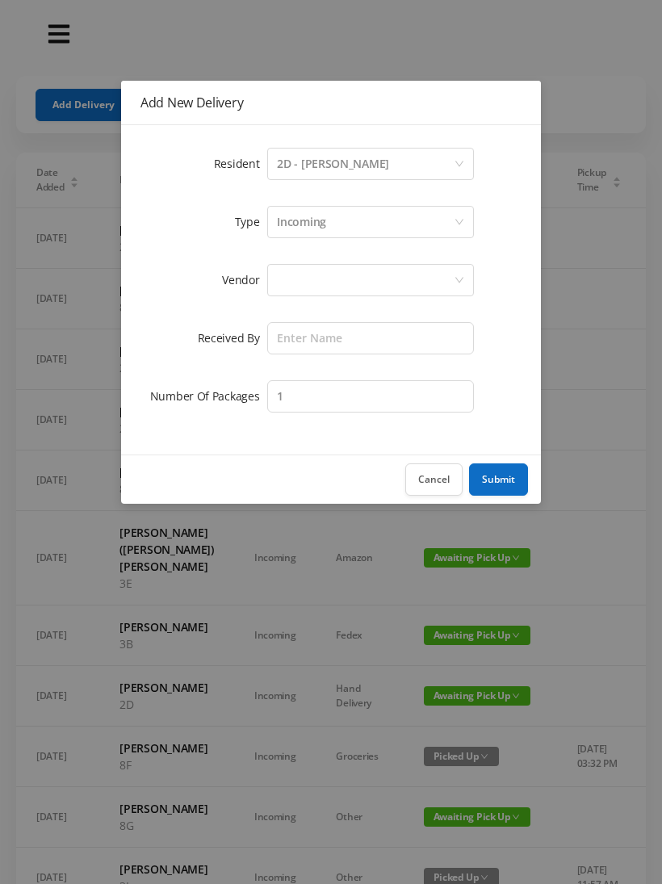
click at [351, 221] on div "Incoming" at bounding box center [365, 222] width 177 height 31
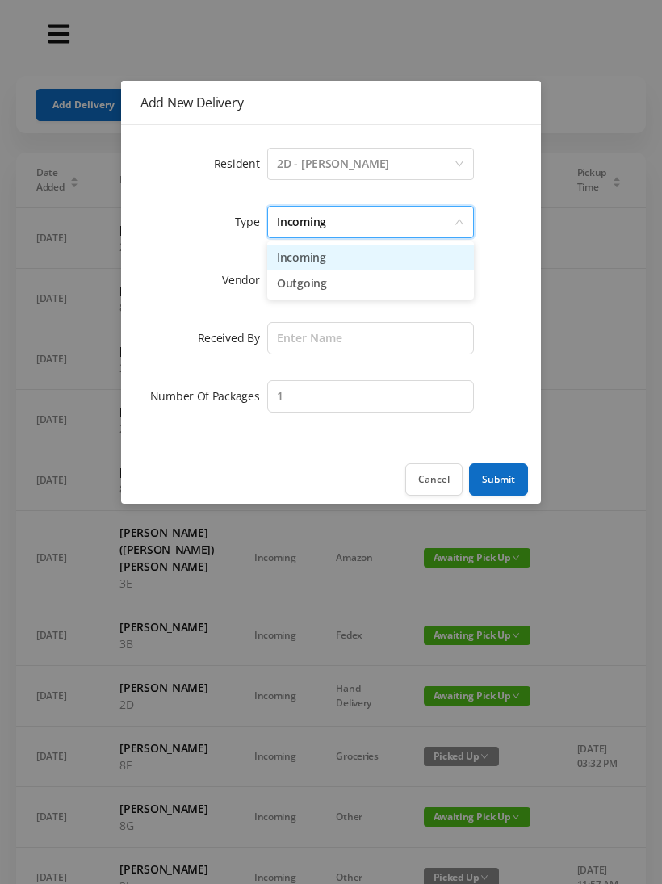
click at [324, 262] on li "Incoming" at bounding box center [370, 258] width 207 height 26
click at [310, 283] on div at bounding box center [365, 280] width 177 height 31
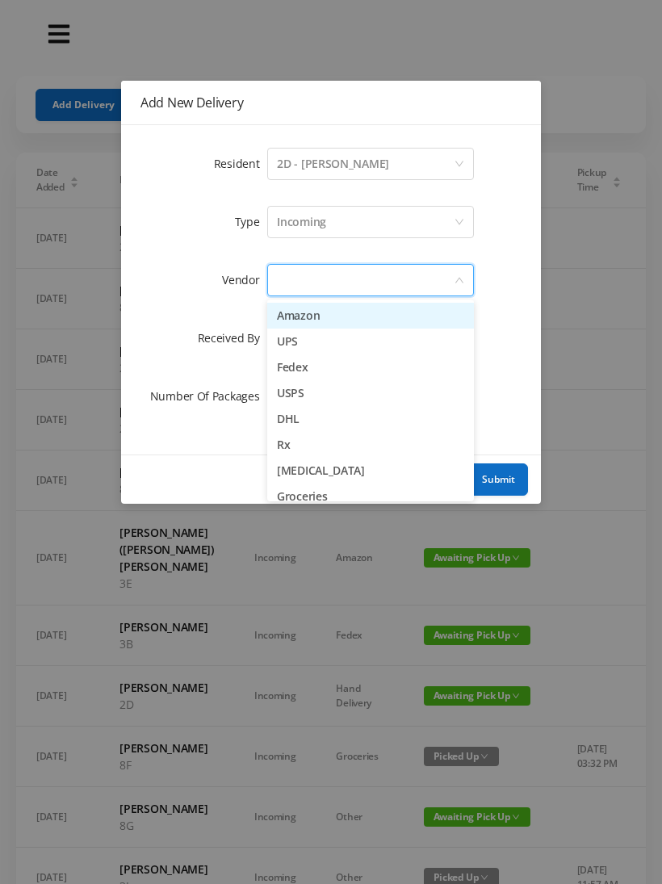
click at [313, 314] on li "Amazon" at bounding box center [370, 316] width 207 height 26
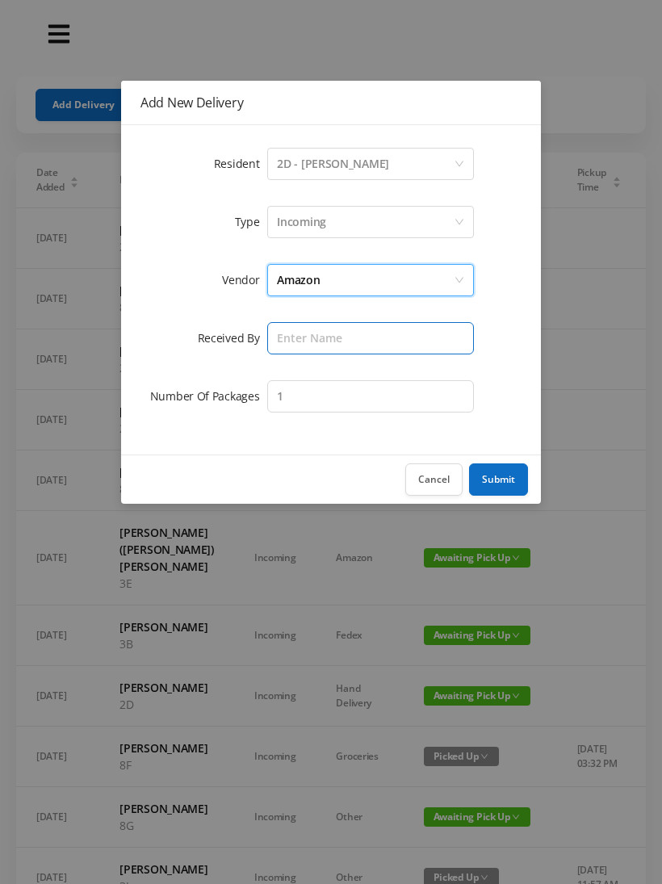
click at [308, 336] on input "text" at bounding box center [370, 338] width 207 height 32
type input "Melece"
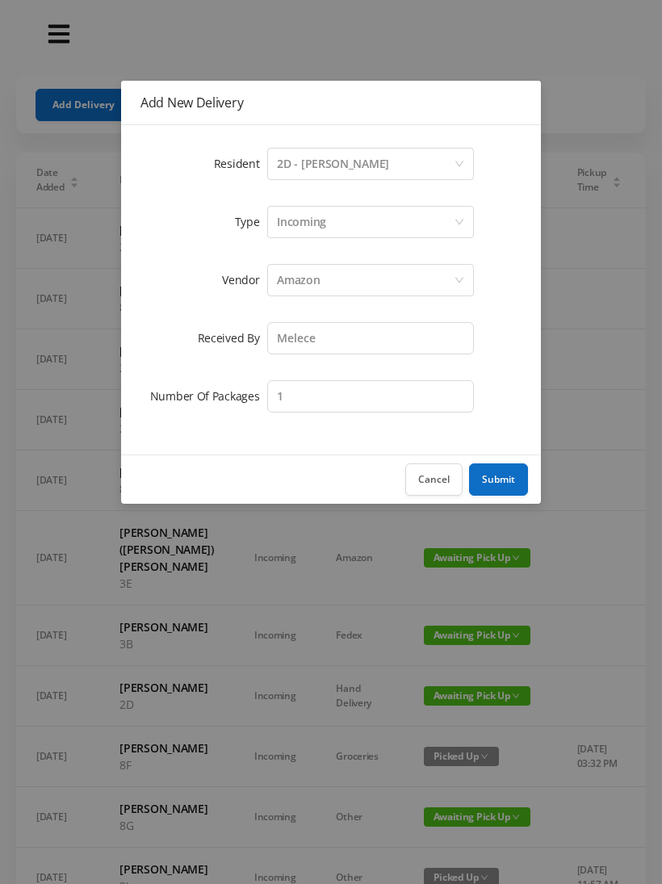
click at [495, 482] on button "Submit" at bounding box center [498, 480] width 59 height 32
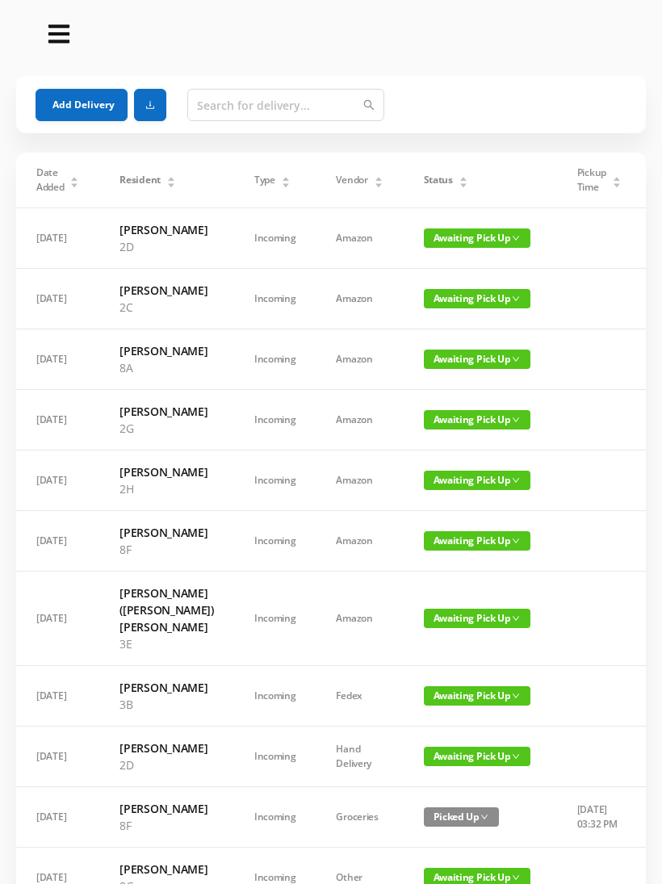
click at [76, 92] on button "Add Delivery" at bounding box center [82, 105] width 92 height 32
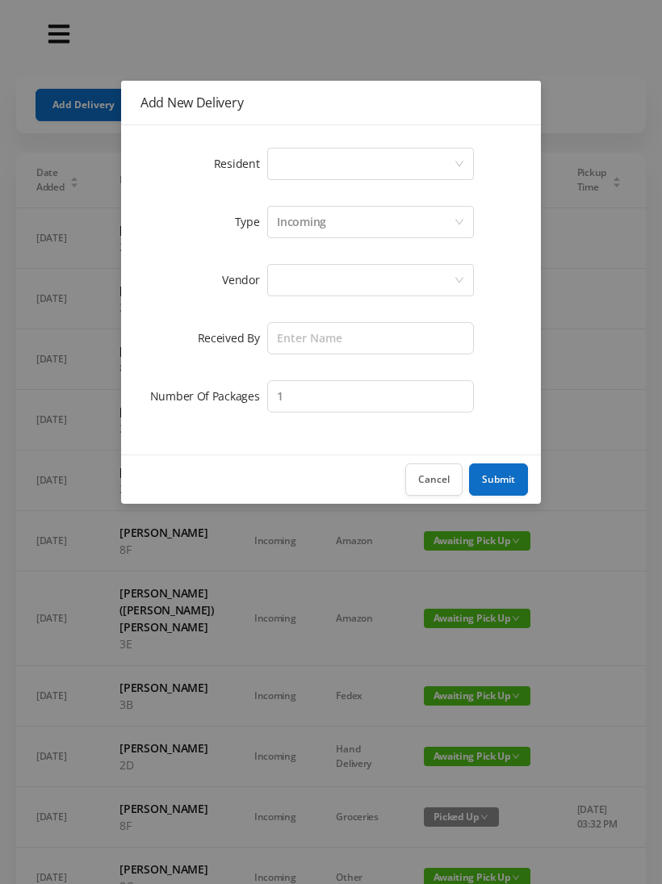
click at [333, 158] on div "Select a person" at bounding box center [365, 164] width 177 height 31
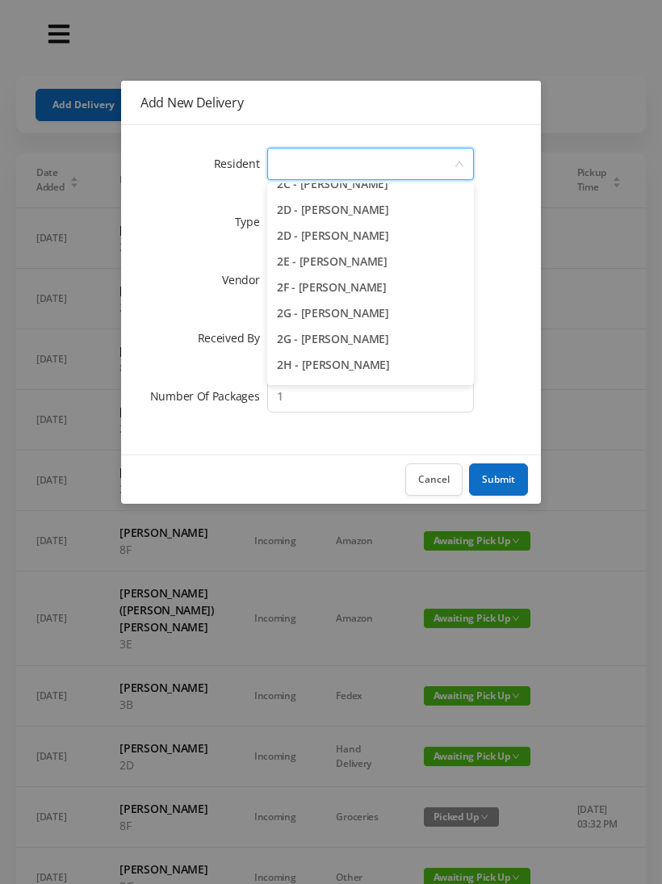
scroll to position [405, 0]
click at [410, 314] on li "2G - [PERSON_NAME]" at bounding box center [370, 312] width 207 height 26
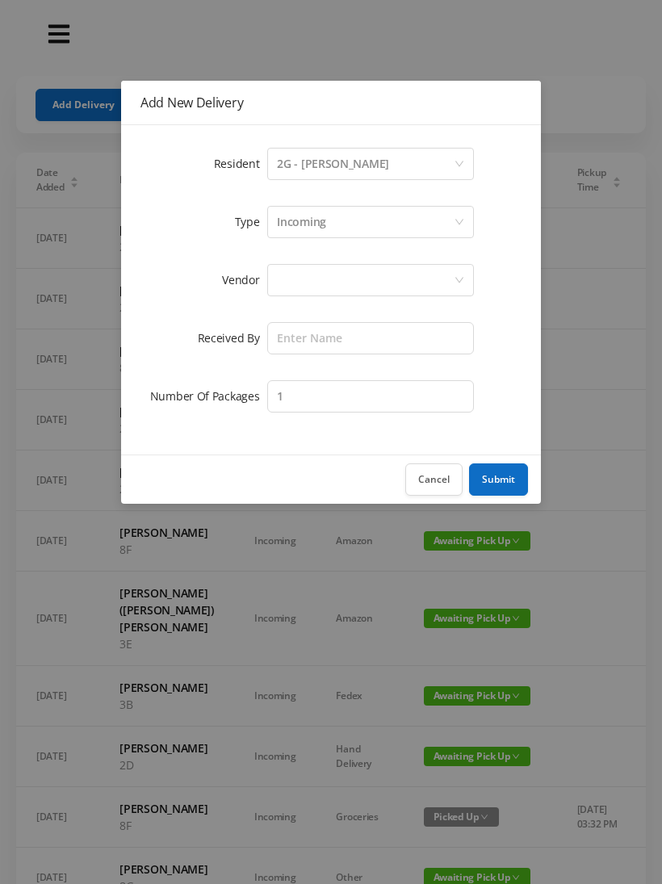
click at [326, 225] on div "Incoming" at bounding box center [365, 222] width 177 height 31
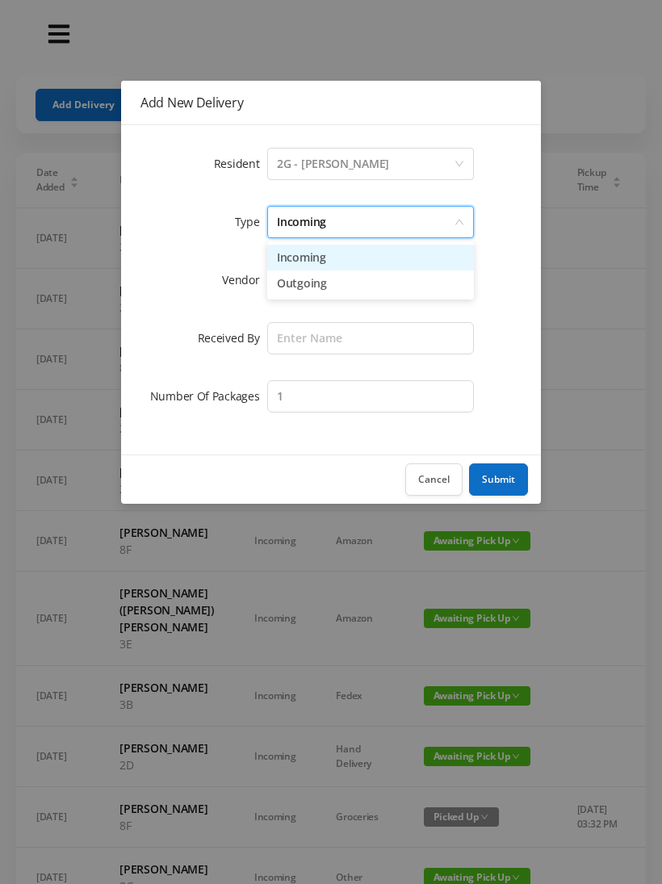
click at [321, 259] on li "Incoming" at bounding box center [370, 258] width 207 height 26
click at [310, 283] on div at bounding box center [365, 280] width 177 height 31
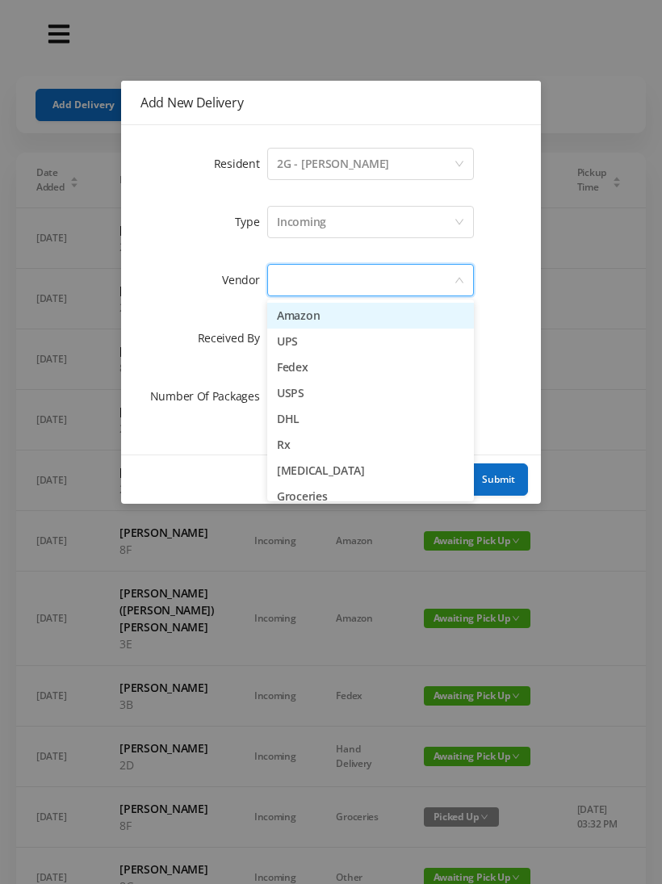
click at [326, 315] on li "Amazon" at bounding box center [370, 316] width 207 height 26
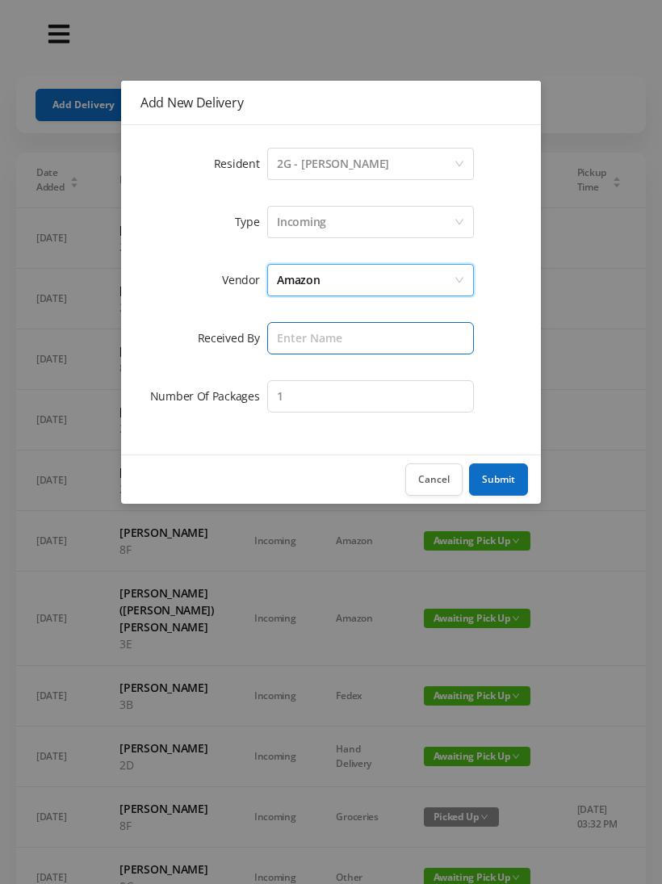
click at [309, 345] on input "text" at bounding box center [370, 338] width 207 height 32
type input "Melece"
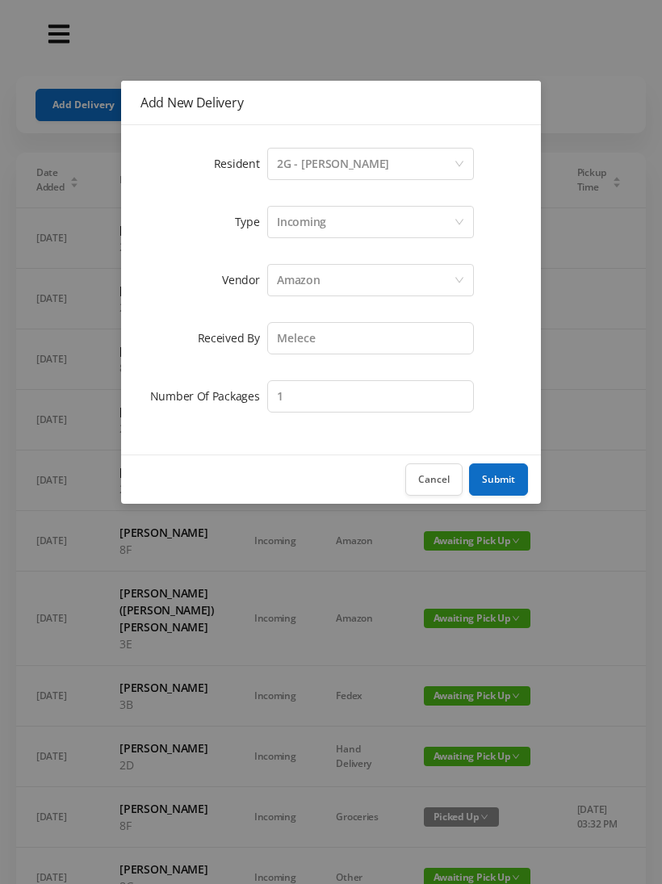
click at [499, 479] on button "Submit" at bounding box center [498, 480] width 59 height 32
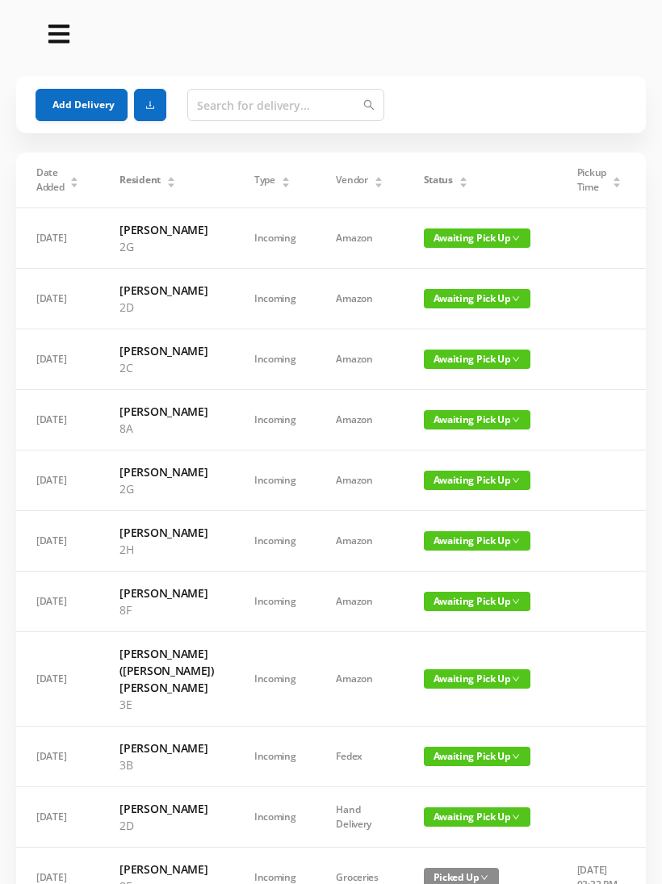
click at [467, 369] on span "Awaiting Pick Up" at bounding box center [477, 359] width 107 height 19
click at [446, 437] on link "Picked Up" at bounding box center [456, 442] width 105 height 26
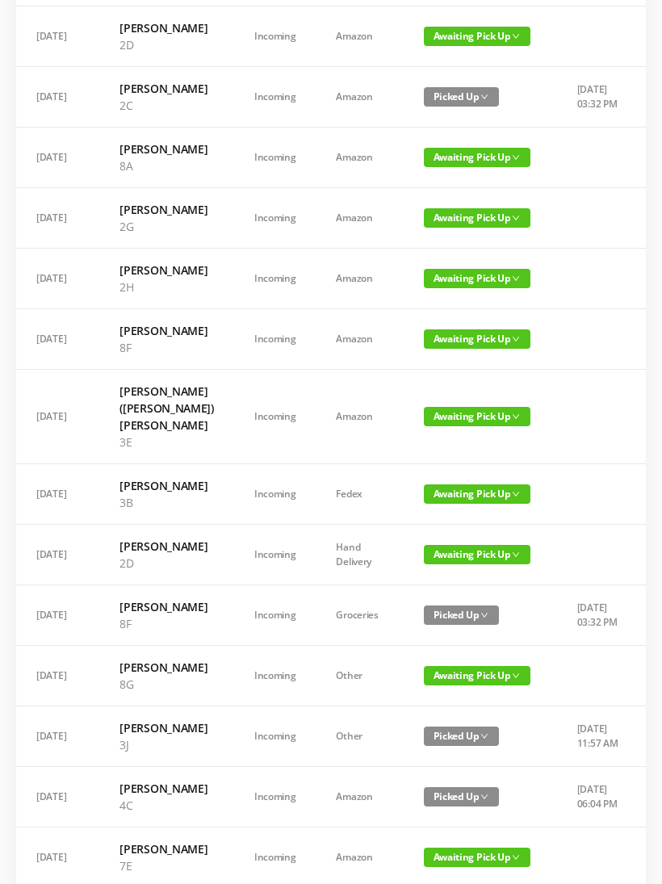
scroll to position [266, 0]
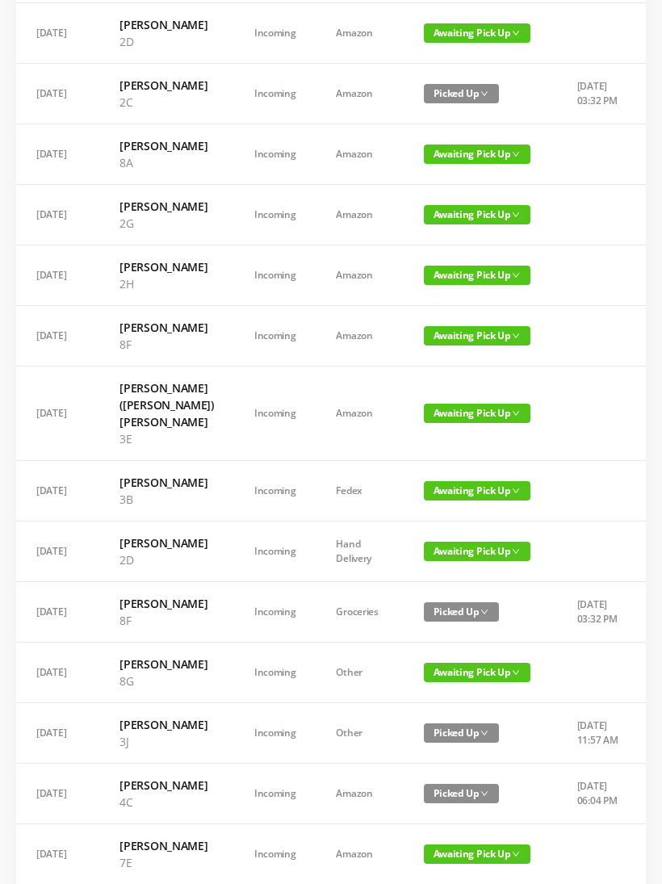
click at [451, 346] on span "Awaiting Pick Up" at bounding box center [477, 335] width 107 height 19
click at [448, 458] on link "Picked Up" at bounding box center [456, 452] width 105 height 26
